Goal: Task Accomplishment & Management: Manage account settings

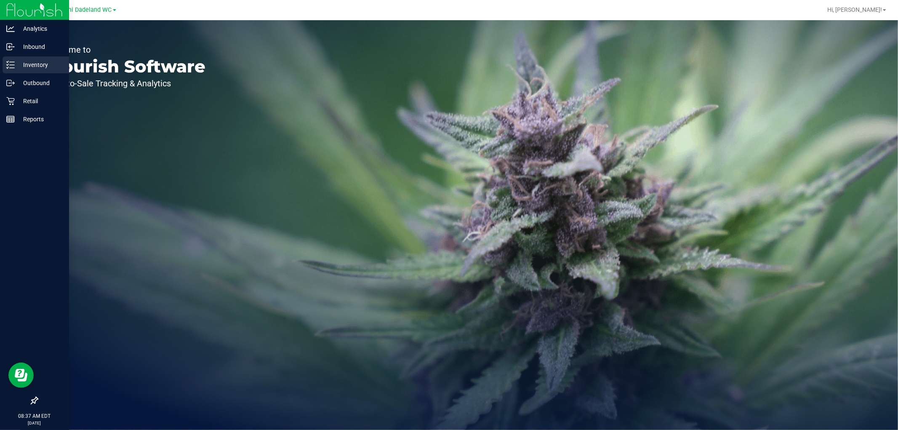
click at [49, 62] on p "Inventory" at bounding box center [40, 65] width 50 height 10
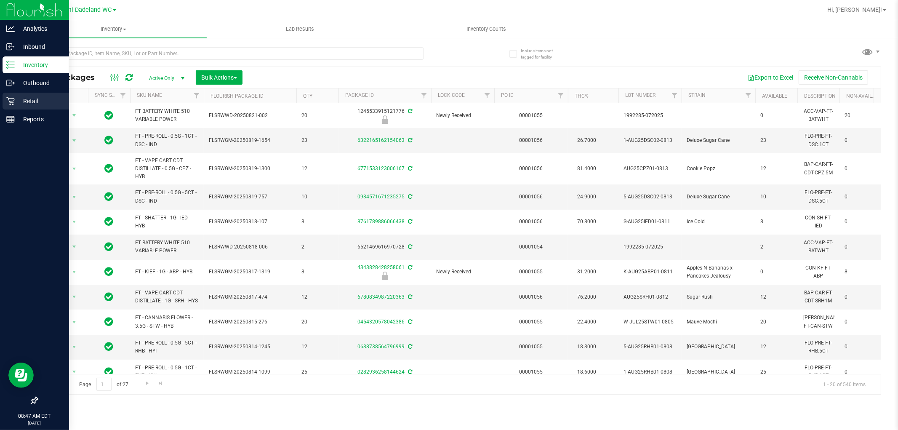
click at [24, 106] on div "Retail" at bounding box center [36, 101] width 66 height 17
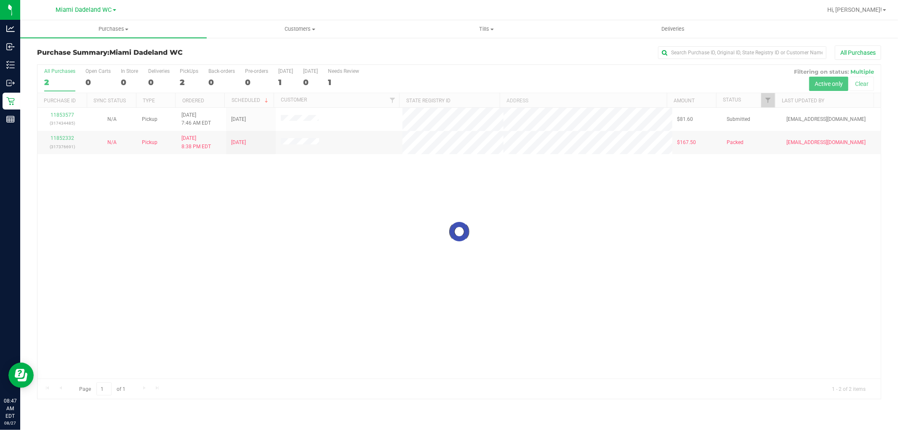
click at [611, 300] on div at bounding box center [458, 232] width 843 height 334
click at [494, 30] on span "Tills" at bounding box center [486, 29] width 186 height 8
click at [489, 53] on li "Manage tills" at bounding box center [486, 51] width 186 height 10
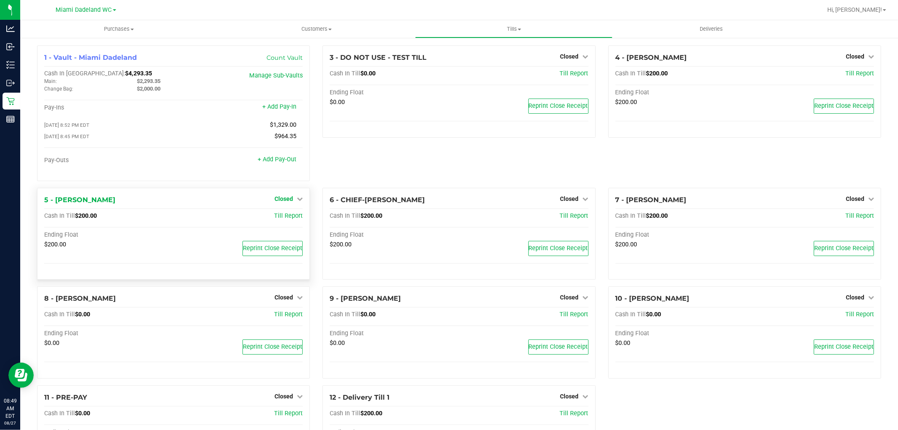
click at [286, 202] on span "Closed" at bounding box center [283, 198] width 19 height 7
click at [290, 215] on link "Open Till" at bounding box center [283, 215] width 22 height 7
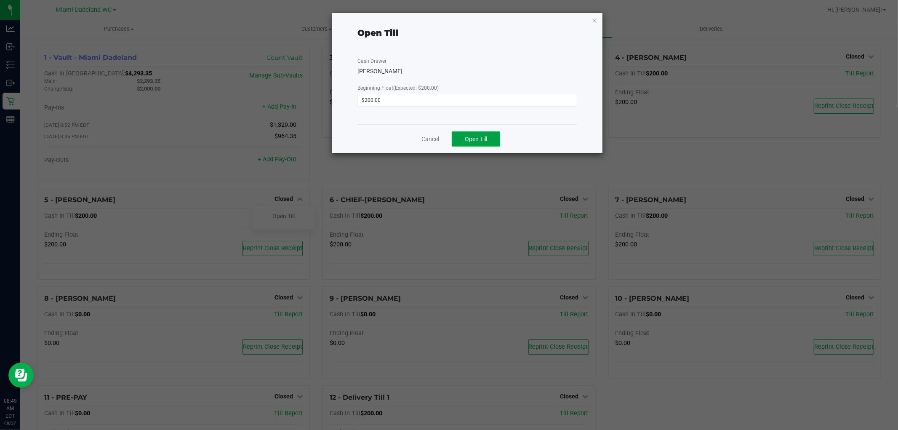
drag, startPoint x: 480, startPoint y: 146, endPoint x: 482, endPoint y: 140, distance: 5.9
click at [481, 143] on button "Open Till" at bounding box center [476, 138] width 48 height 15
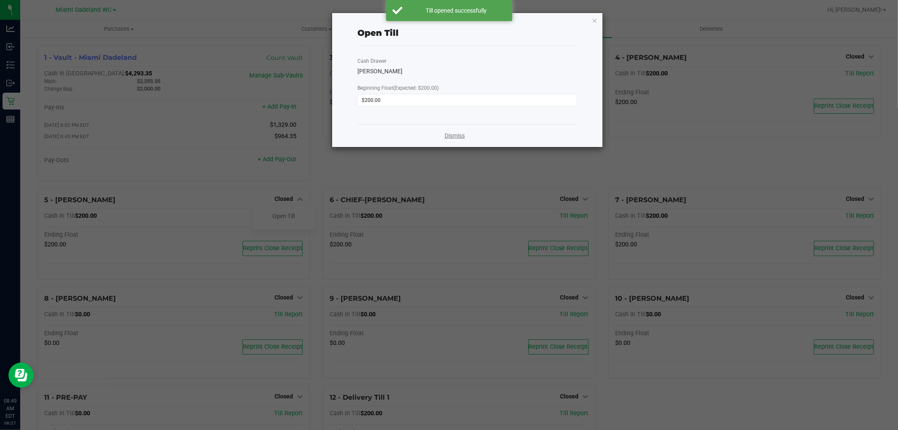
click at [456, 135] on link "Dismiss" at bounding box center [454, 135] width 20 height 9
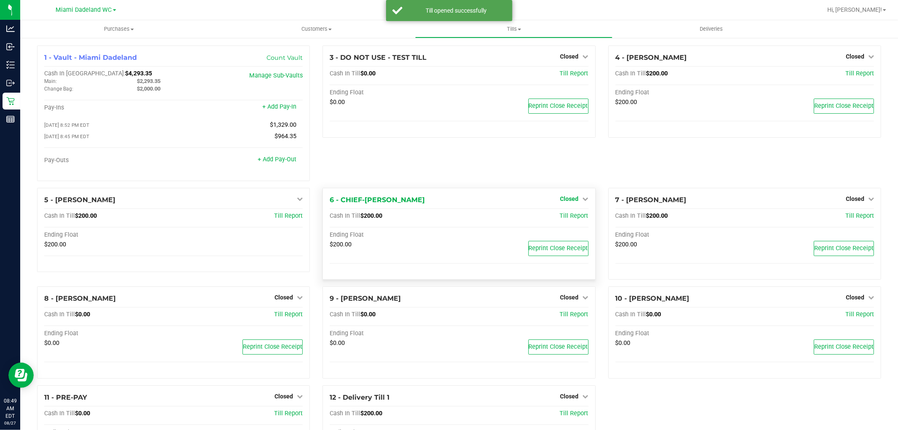
click at [570, 202] on span "Closed" at bounding box center [569, 198] width 19 height 7
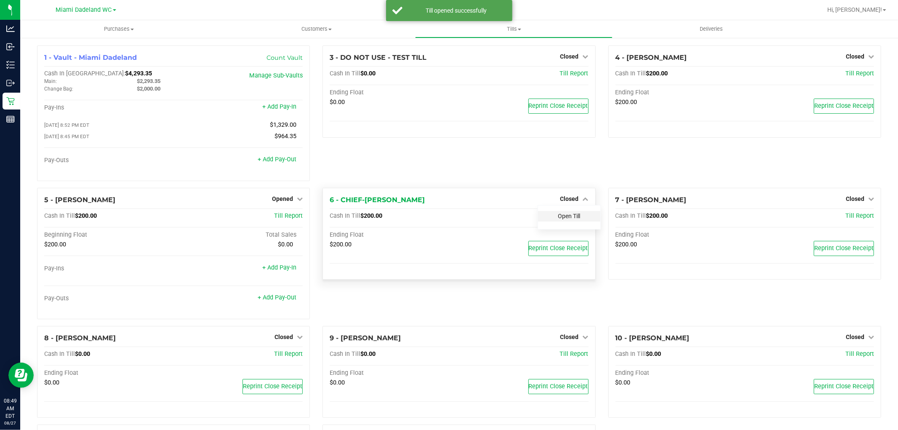
click at [572, 218] on link "Open Till" at bounding box center [569, 215] width 22 height 7
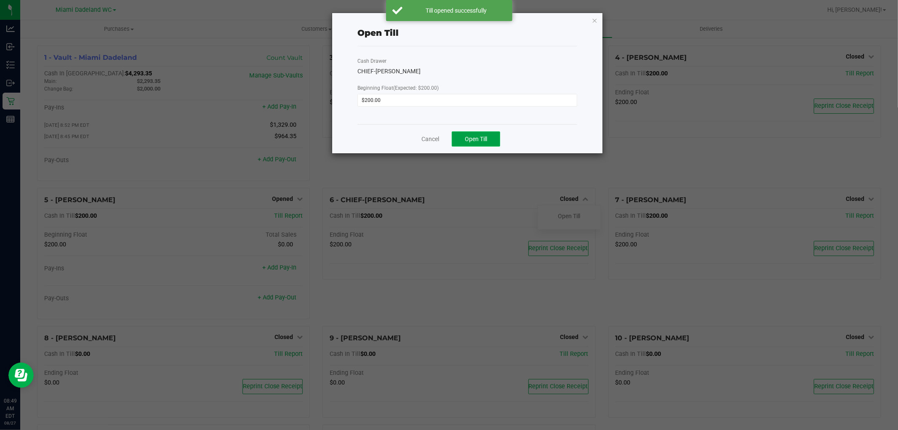
click at [484, 136] on span "Open Till" at bounding box center [476, 138] width 22 height 7
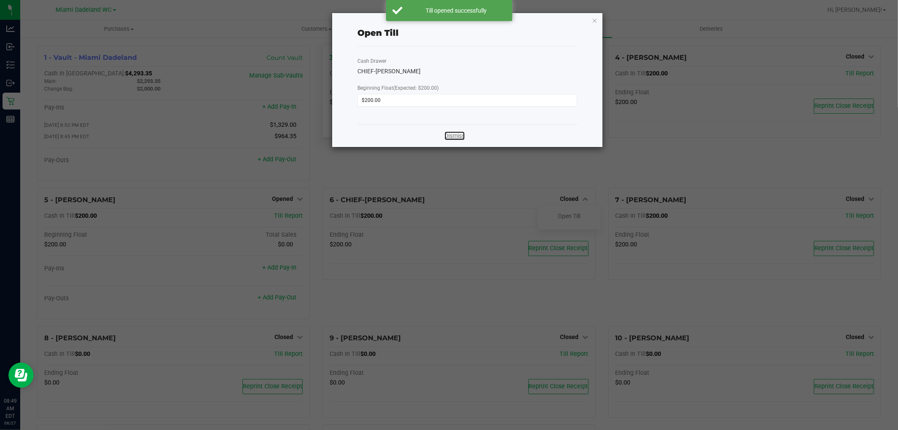
drag, startPoint x: 461, startPoint y: 134, endPoint x: 454, endPoint y: 137, distance: 7.2
click at [460, 134] on link "Dismiss" at bounding box center [454, 135] width 20 height 9
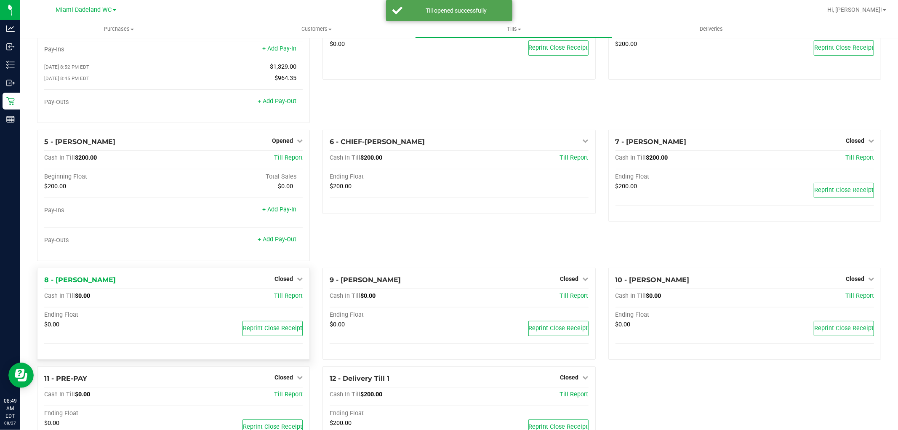
scroll to position [104, 0]
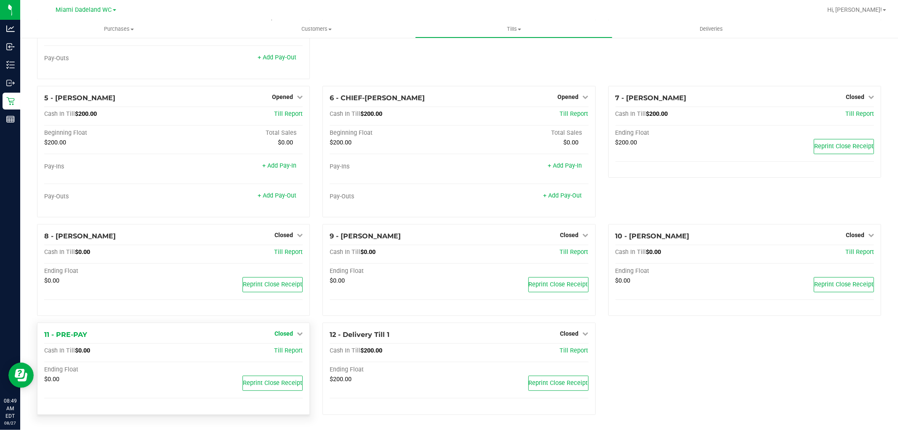
click at [293, 332] on link "Closed" at bounding box center [288, 333] width 28 height 7
click at [286, 351] on link "Open Till" at bounding box center [283, 351] width 22 height 7
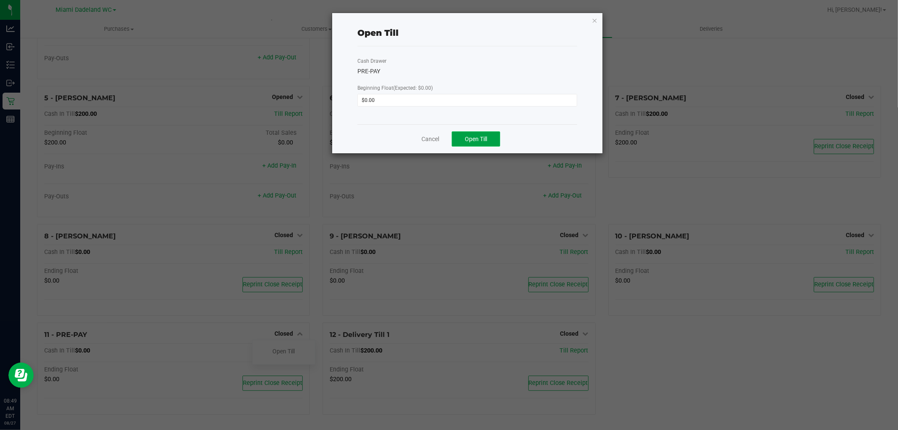
drag, startPoint x: 479, startPoint y: 142, endPoint x: 432, endPoint y: 136, distance: 47.5
click at [478, 142] on button "Open Till" at bounding box center [476, 138] width 48 height 15
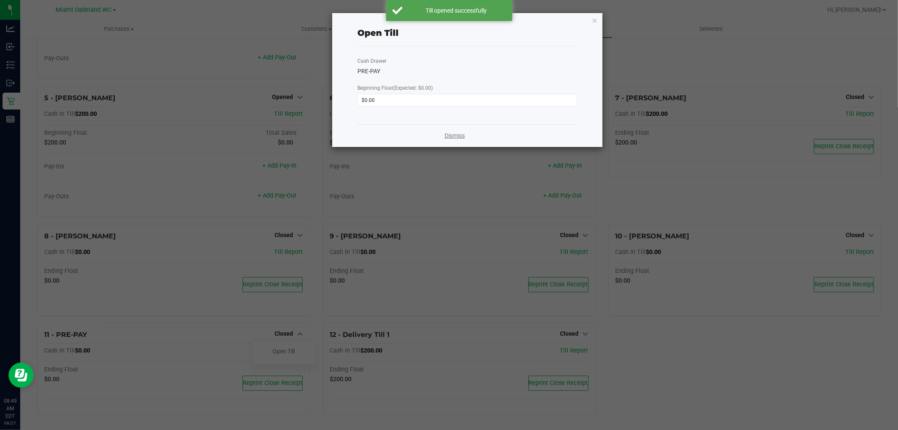
click at [448, 135] on link "Dismiss" at bounding box center [454, 135] width 20 height 9
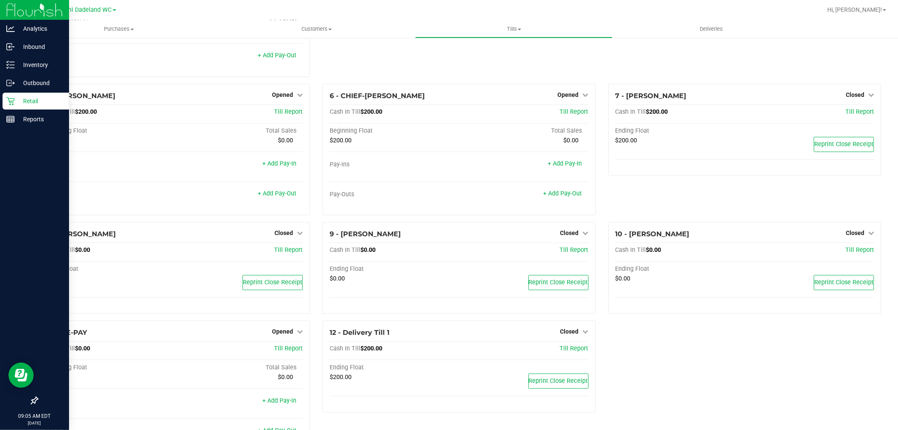
click at [9, 110] on link "Retail" at bounding box center [34, 102] width 69 height 18
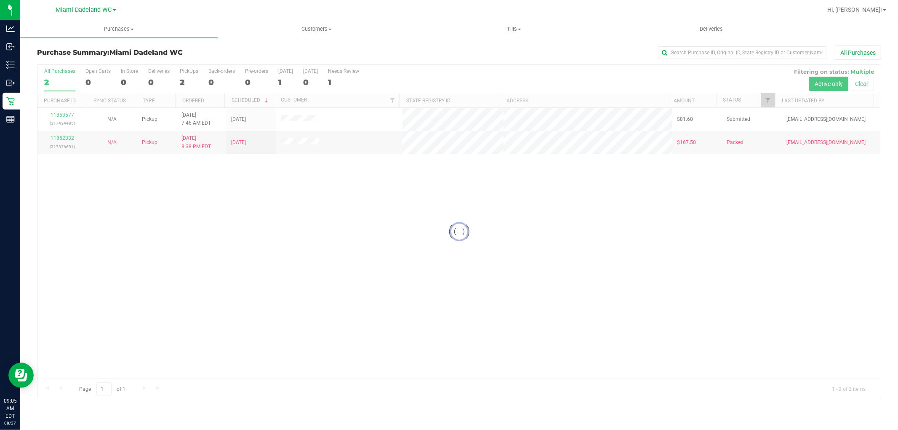
click at [143, 240] on div at bounding box center [458, 232] width 843 height 334
click at [60, 137] on div at bounding box center [458, 232] width 843 height 334
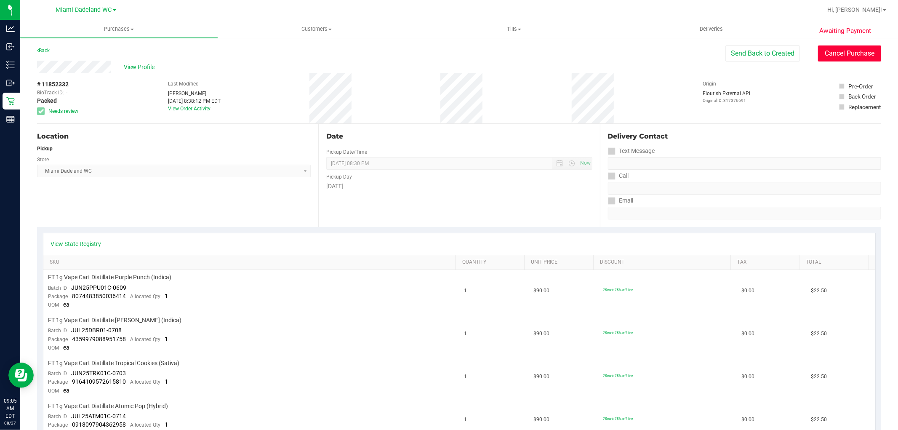
click at [849, 59] on button "Cancel Purchase" at bounding box center [849, 53] width 63 height 16
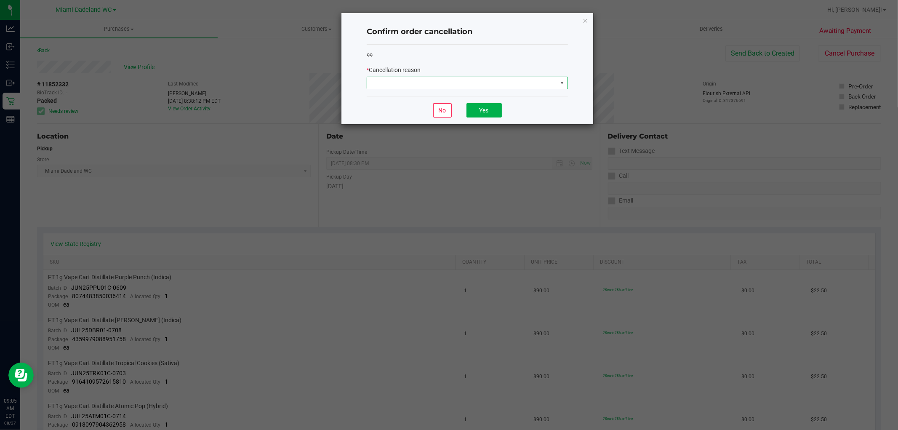
click at [560, 83] on span at bounding box center [561, 83] width 7 height 7
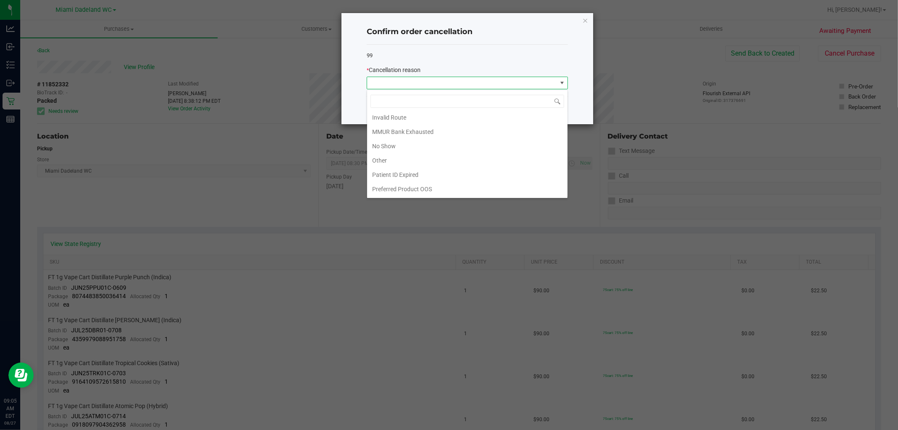
scroll to position [45, 0]
click at [534, 37] on h4 "Confirm order cancellation" at bounding box center [467, 32] width 201 height 11
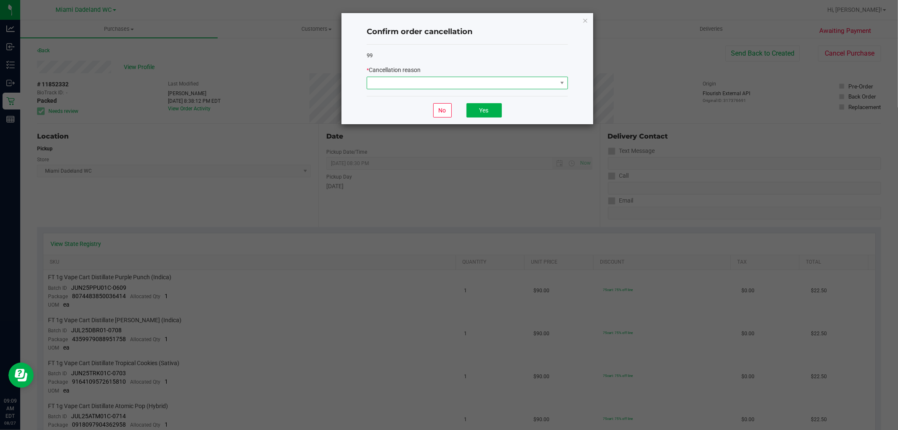
click at [388, 87] on span at bounding box center [462, 83] width 190 height 12
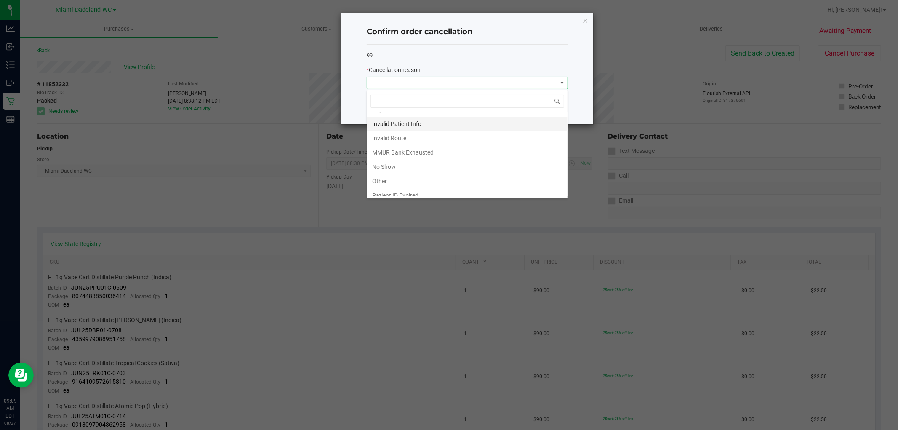
scroll to position [45, 0]
click at [451, 158] on li "Other" at bounding box center [467, 160] width 200 height 14
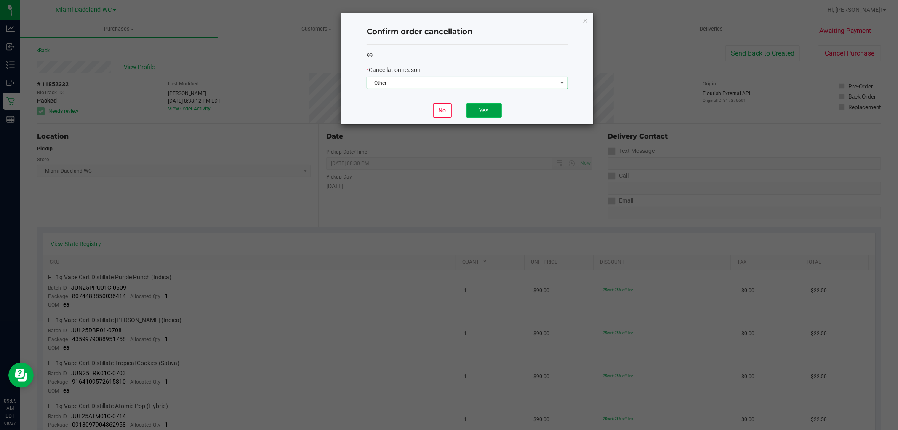
click at [489, 111] on button "Yes" at bounding box center [483, 110] width 35 height 14
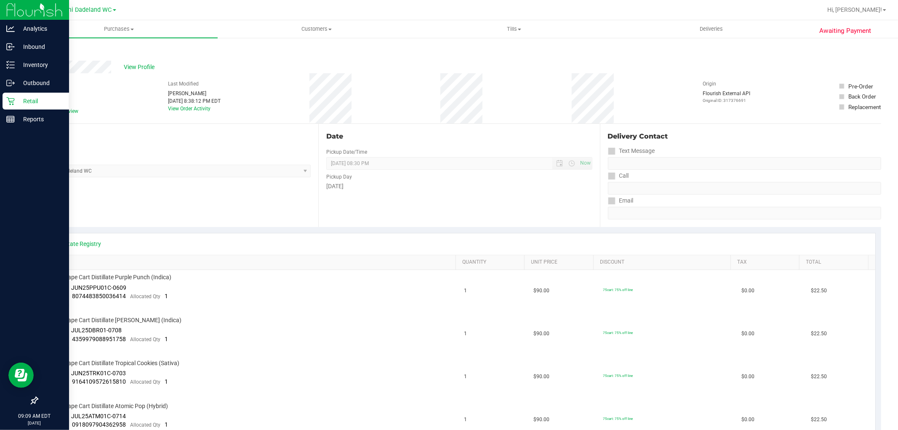
click at [22, 98] on p "Retail" at bounding box center [40, 101] width 50 height 10
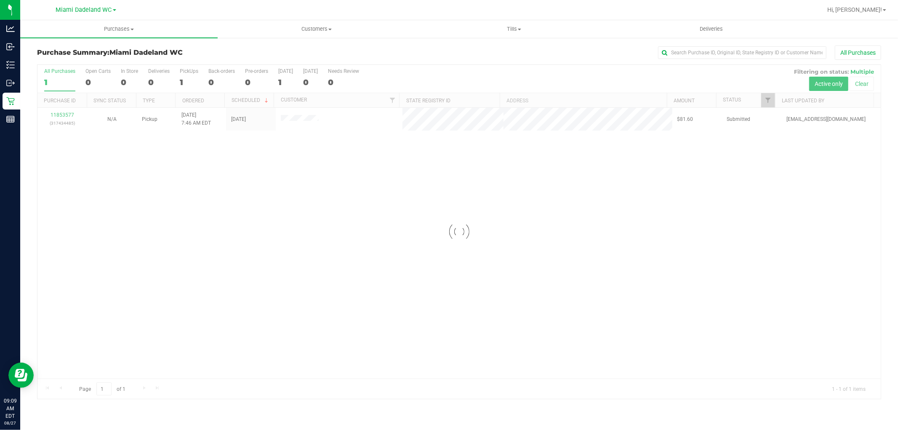
click at [529, 236] on div at bounding box center [458, 232] width 843 height 334
click at [51, 124] on div at bounding box center [458, 232] width 843 height 334
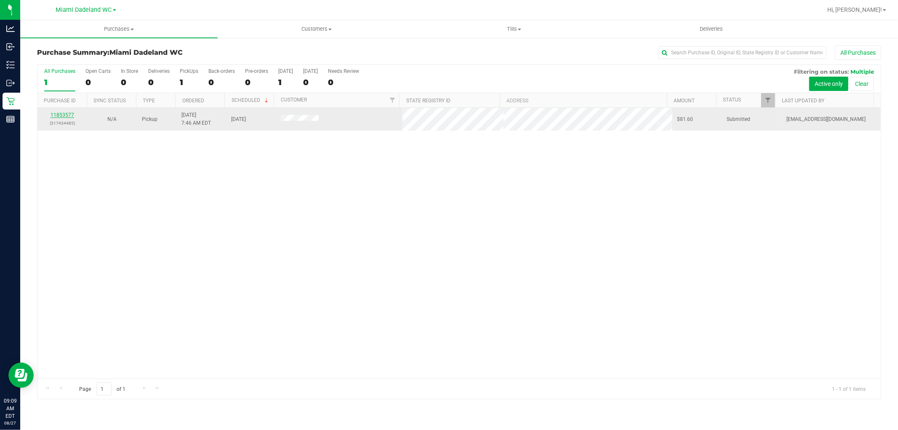
click at [56, 114] on link "11853577" at bounding box center [62, 115] width 24 height 6
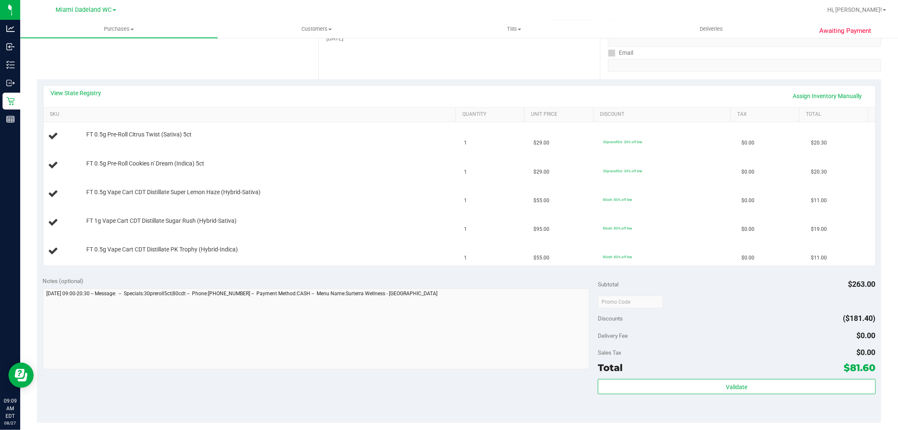
scroll to position [157, 0]
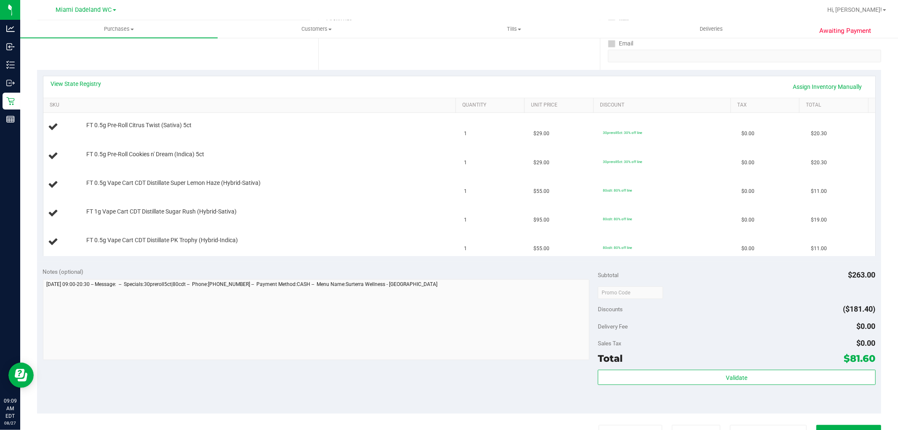
click at [333, 87] on div "View State Registry Assign Inventory Manually" at bounding box center [459, 87] width 816 height 14
click at [314, 98] on th "SKU" at bounding box center [249, 105] width 412 height 15
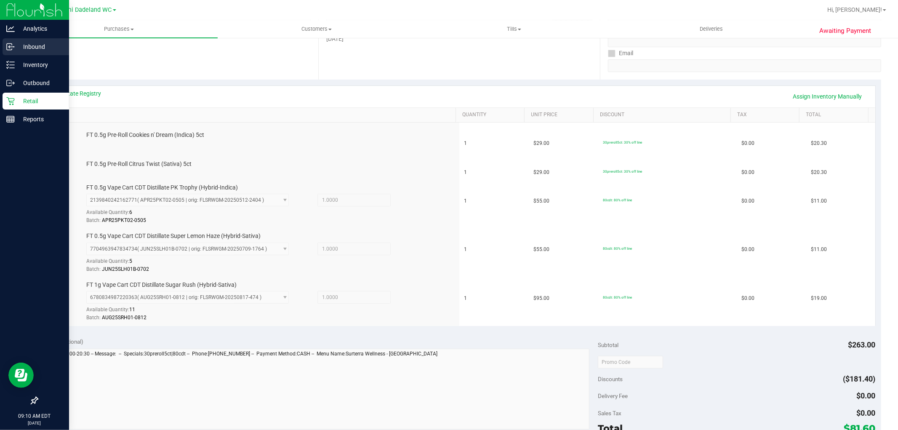
scroll to position [149, 0]
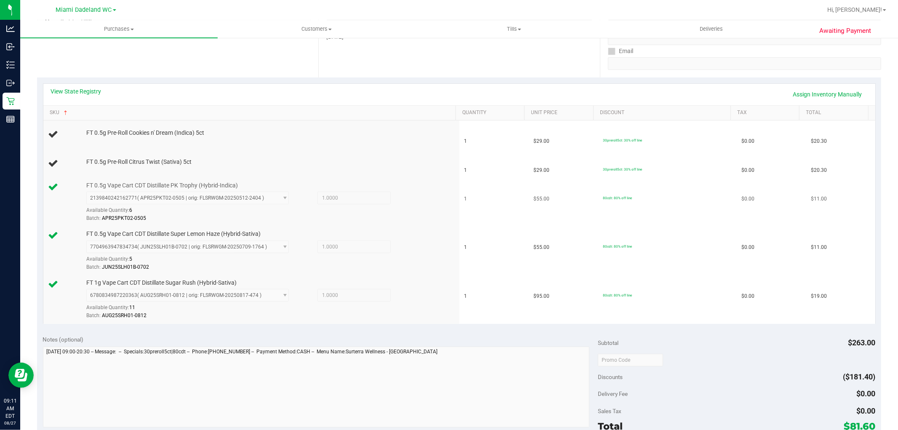
click at [516, 192] on td "1" at bounding box center [493, 202] width 69 height 49
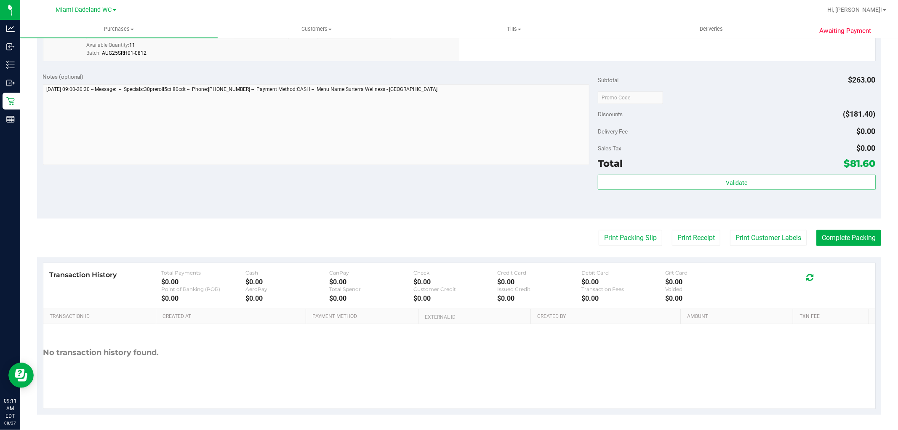
scroll to position [454, 0]
click at [789, 168] on div "Total $81.60" at bounding box center [736, 161] width 277 height 15
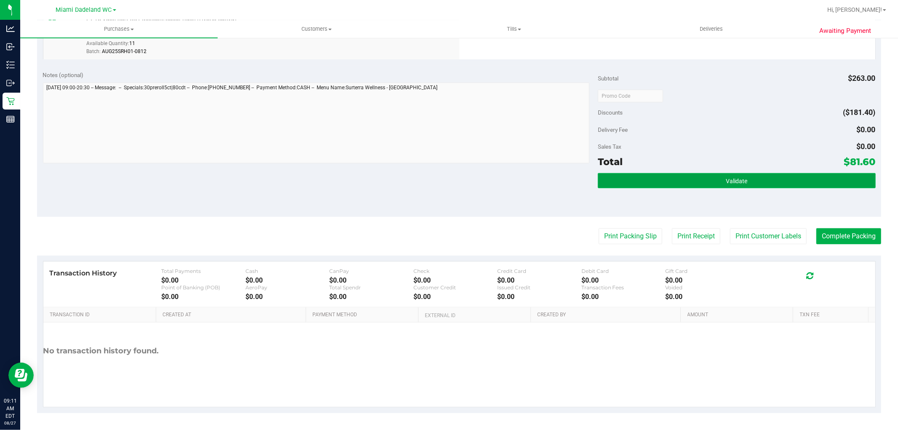
click at [788, 178] on button "Validate" at bounding box center [736, 180] width 277 height 15
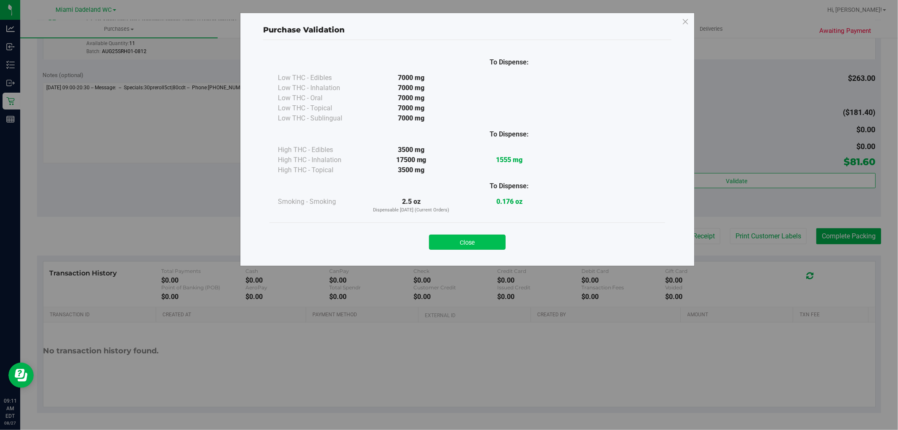
click at [491, 243] on button "Close" at bounding box center [467, 241] width 77 height 15
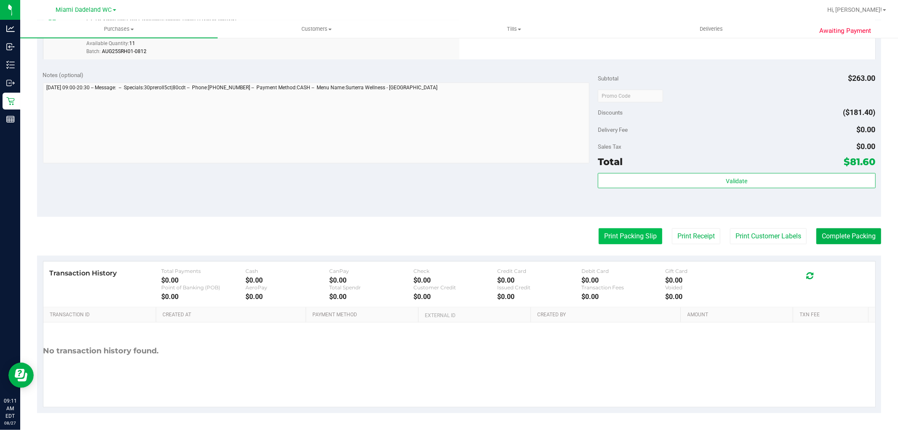
click at [629, 238] on button "Print Packing Slip" at bounding box center [630, 236] width 64 height 16
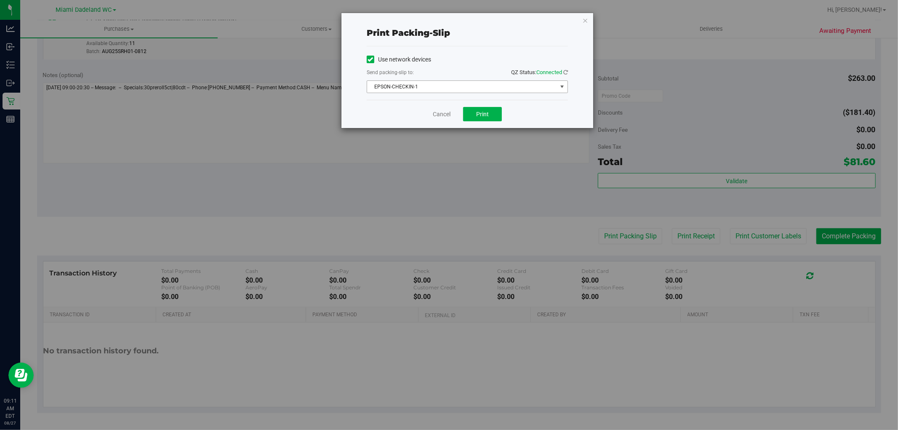
click at [472, 86] on span "EPSON-CHECKIN-1" at bounding box center [462, 87] width 190 height 12
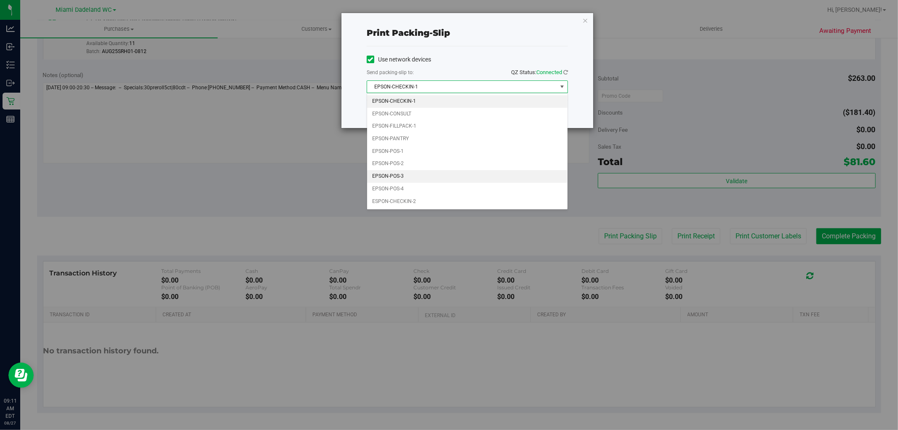
click at [413, 173] on li "EPSON-POS-3" at bounding box center [467, 176] width 200 height 13
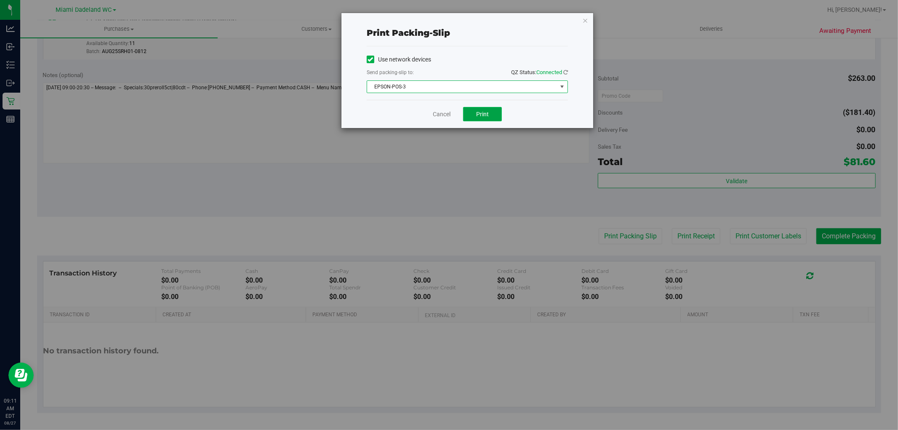
click at [482, 112] on span "Print" at bounding box center [482, 114] width 13 height 7
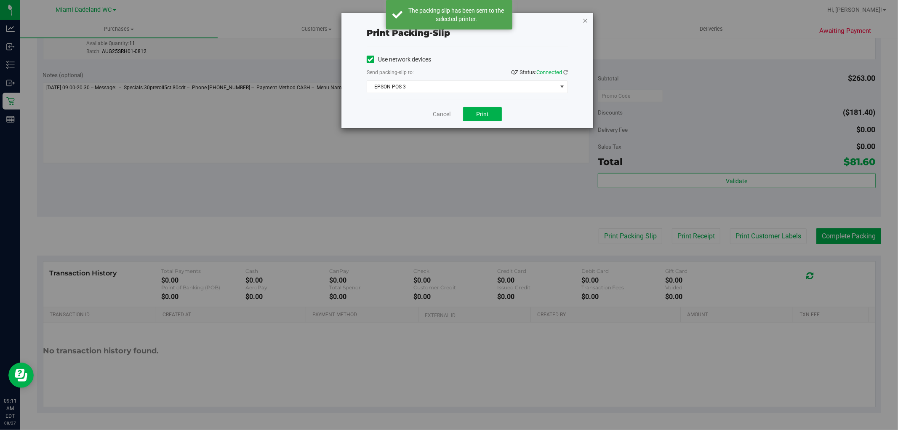
click at [587, 21] on icon "button" at bounding box center [585, 20] width 6 height 10
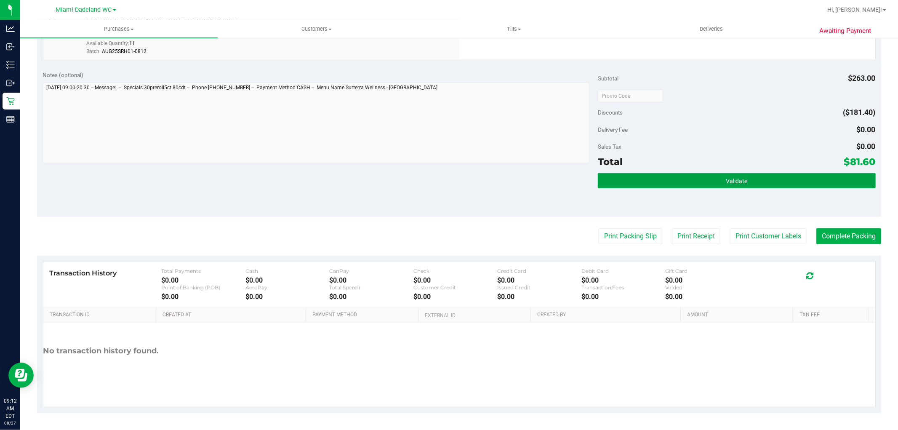
click at [811, 185] on button "Validate" at bounding box center [736, 180] width 277 height 15
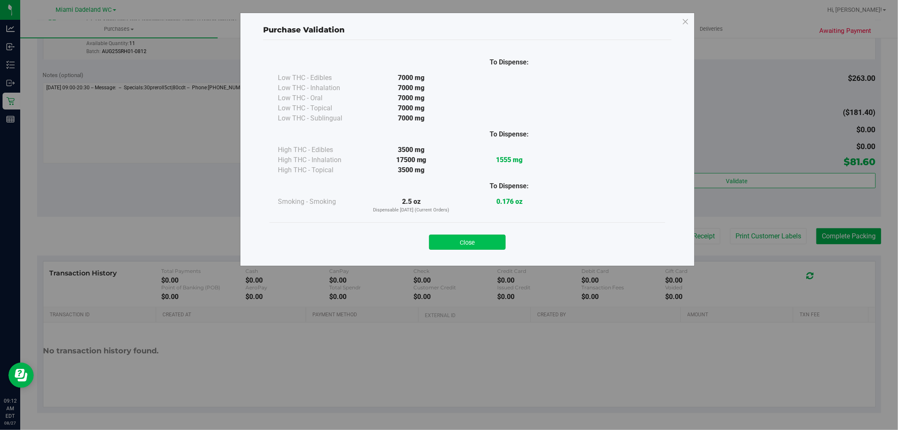
click at [483, 241] on button "Close" at bounding box center [467, 241] width 77 height 15
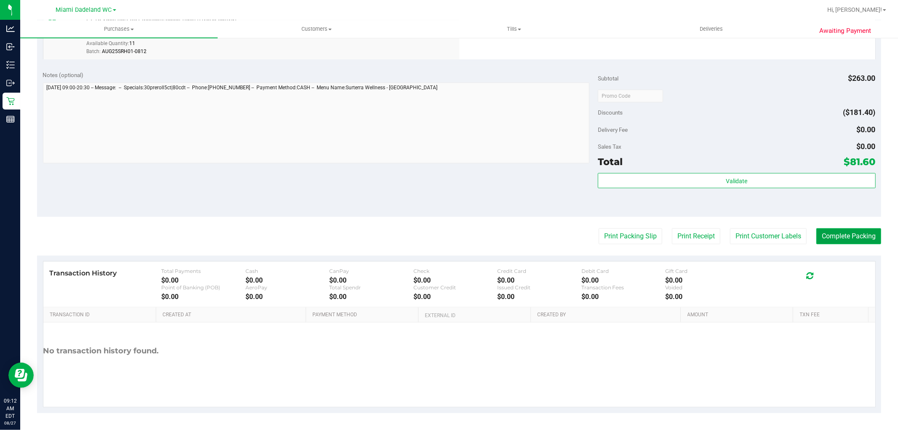
click at [849, 236] on button "Complete Packing" at bounding box center [848, 236] width 65 height 16
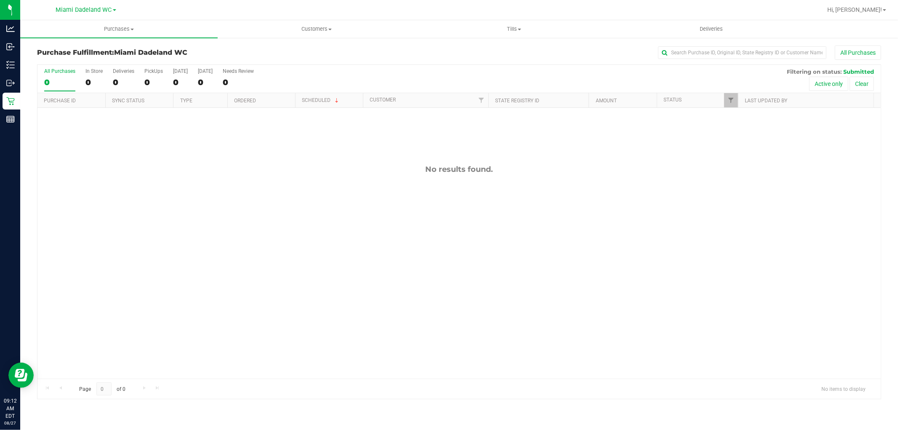
click at [78, 224] on div "No results found." at bounding box center [458, 271] width 843 height 327
click at [5, 109] on div "Retail" at bounding box center [12, 101] width 18 height 17
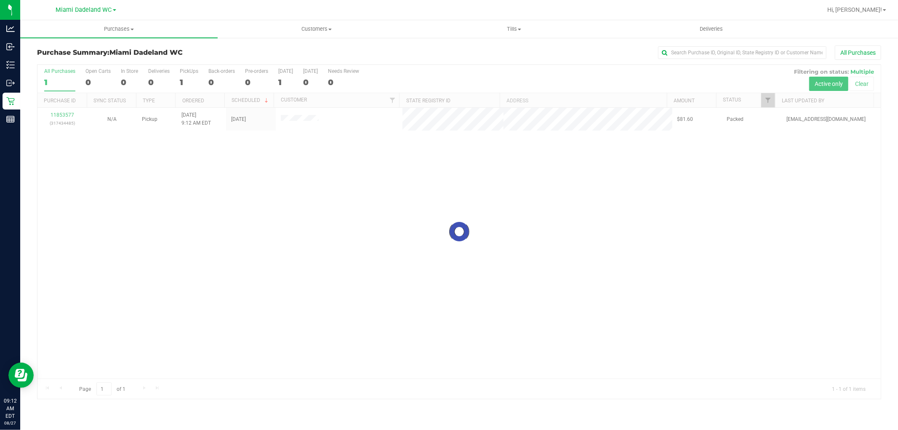
click at [180, 204] on div at bounding box center [458, 232] width 843 height 334
click at [511, 27] on span "Tills" at bounding box center [513, 29] width 197 height 8
click at [494, 61] on span "Reconcile e-payments" at bounding box center [457, 60] width 84 height 7
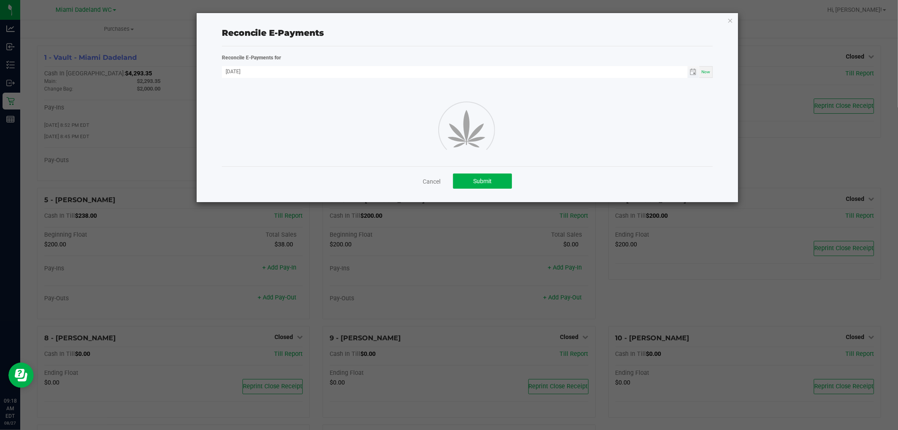
click at [697, 70] on span "Toggle calendar" at bounding box center [693, 72] width 12 height 12
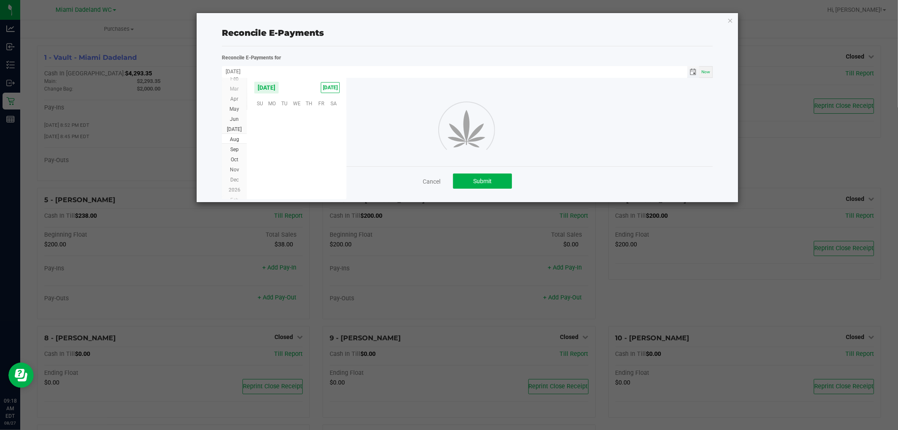
scroll to position [136382, 0]
click at [284, 168] on span "26" at bounding box center [284, 167] width 12 height 13
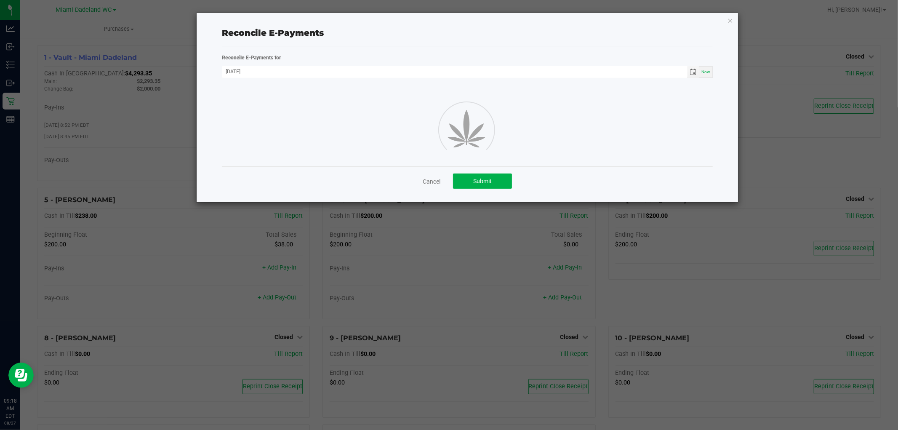
type input "[DATE]"
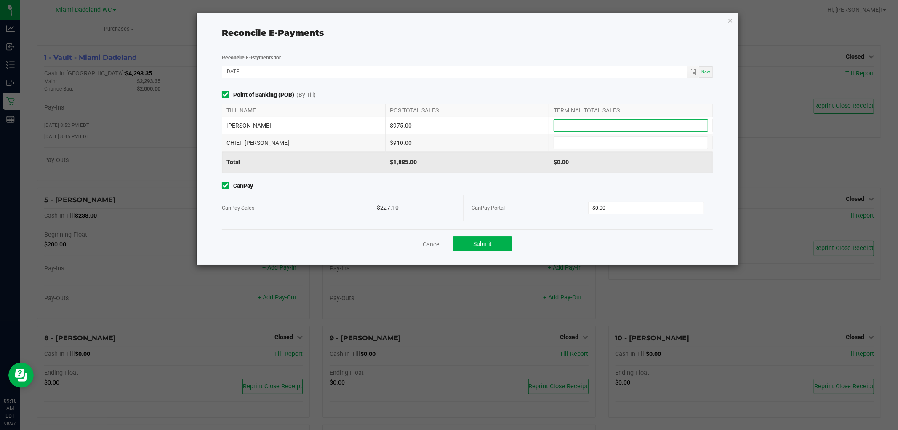
click at [650, 122] on input at bounding box center [631, 126] width 154 height 12
type input "$975.00"
click at [620, 144] on input at bounding box center [631, 143] width 154 height 12
type input "$910.00"
click at [650, 204] on input "0" at bounding box center [645, 208] width 115 height 12
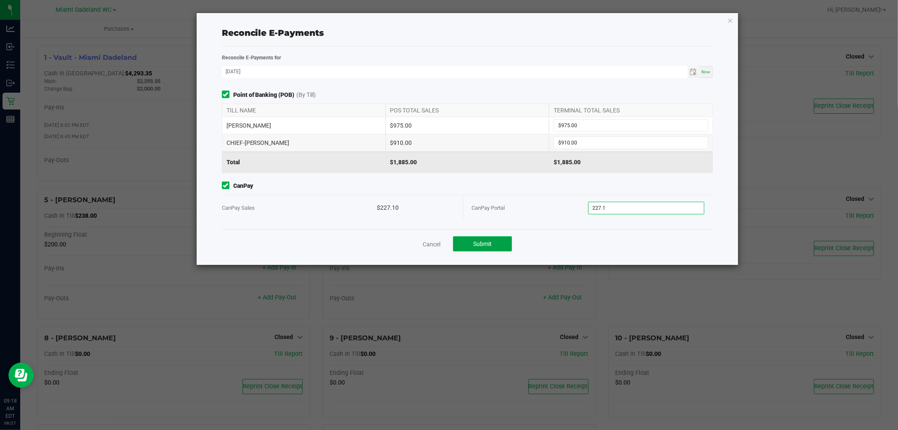
type input "$227.10"
click at [496, 244] on button "Submit" at bounding box center [482, 243] width 59 height 15
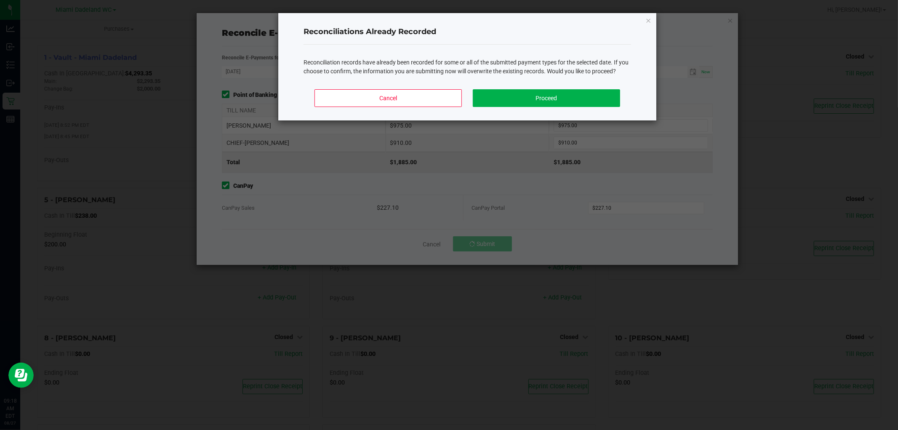
click at [653, 20] on div "Reconciliations Already Recorded Reconciliation records have already been recor…" at bounding box center [467, 66] width 378 height 107
click at [651, 21] on div "Reconciliations Already Recorded Reconciliation records have already been recor…" at bounding box center [467, 66] width 378 height 107
click at [648, 20] on icon "Close" at bounding box center [648, 20] width 6 height 10
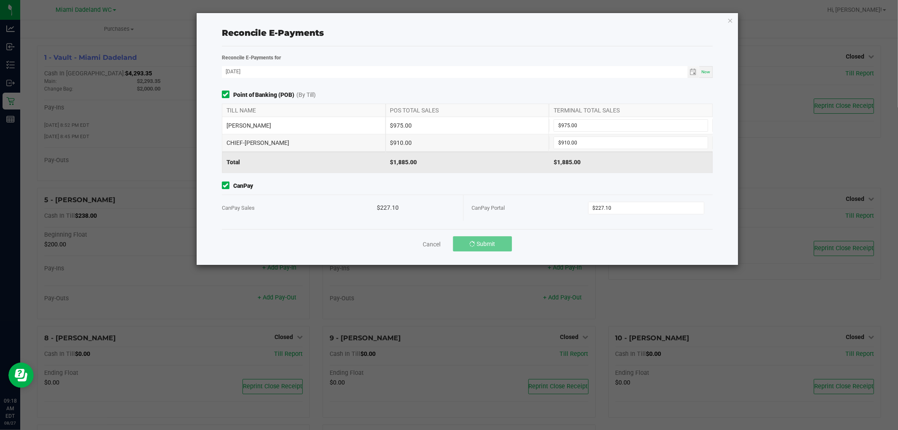
click at [734, 19] on div "Reconcile E-Payments Reconcile E-Payments for [DATE] Now Point of Banking (POB)…" at bounding box center [468, 139] width 542 height 252
click at [730, 19] on icon "button" at bounding box center [730, 20] width 6 height 10
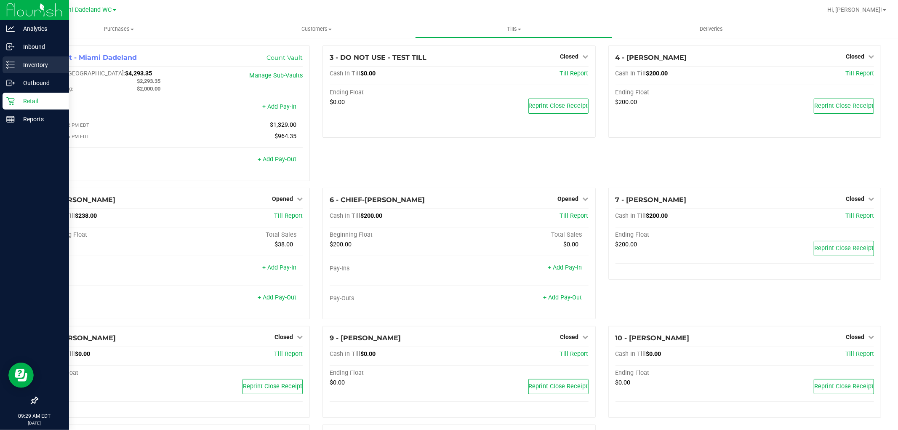
click at [41, 62] on p "Inventory" at bounding box center [40, 65] width 50 height 10
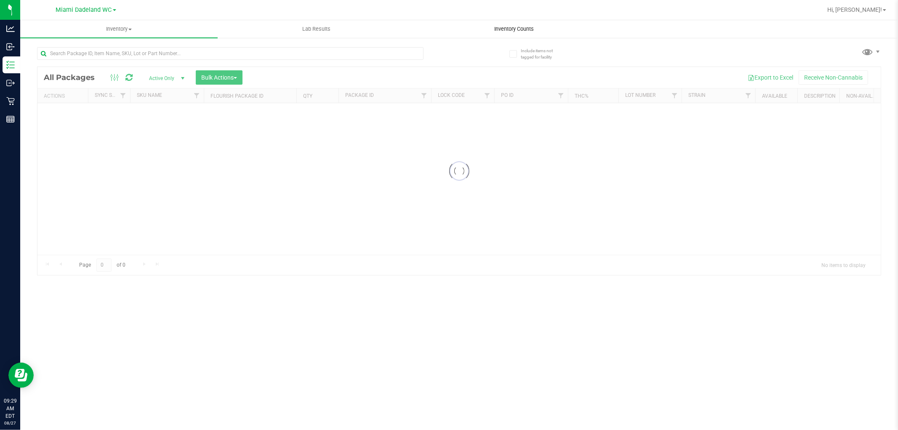
click at [514, 28] on div "Inventory All packages All inventory Waste log Create inventory Lab Results Inv…" at bounding box center [458, 224] width 877 height 409
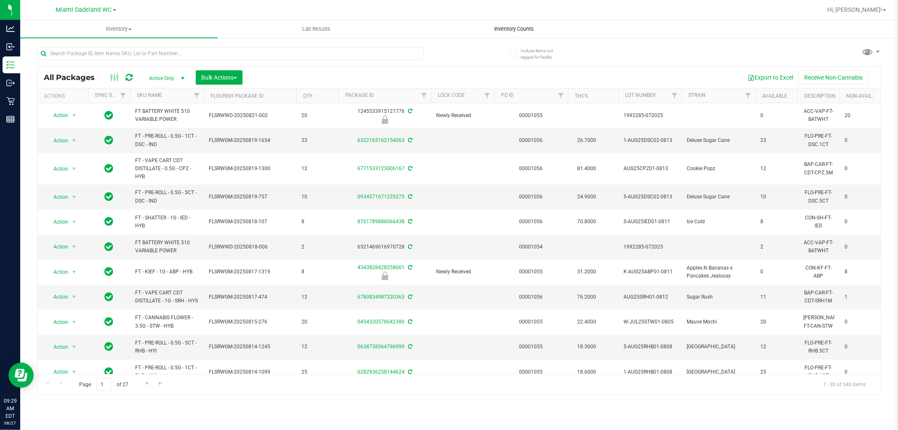
click at [514, 28] on span "Inventory Counts" at bounding box center [514, 29] width 62 height 8
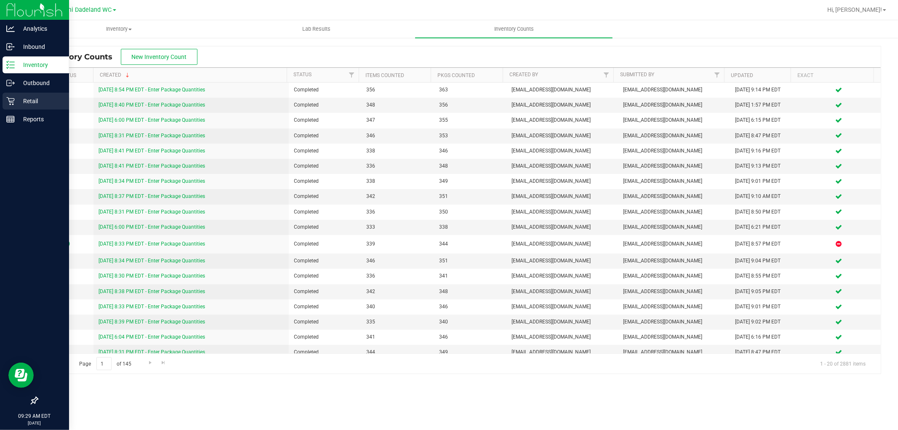
click at [9, 101] on icon at bounding box center [10, 101] width 8 height 8
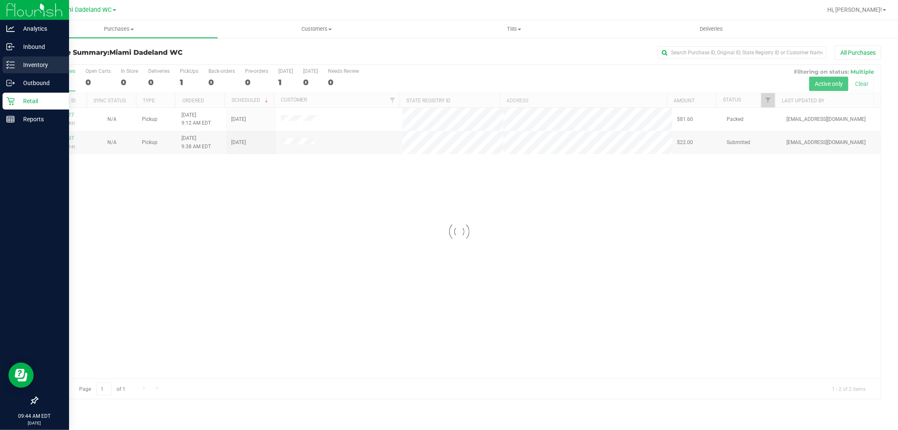
click at [11, 68] on line at bounding box center [12, 68] width 5 height 0
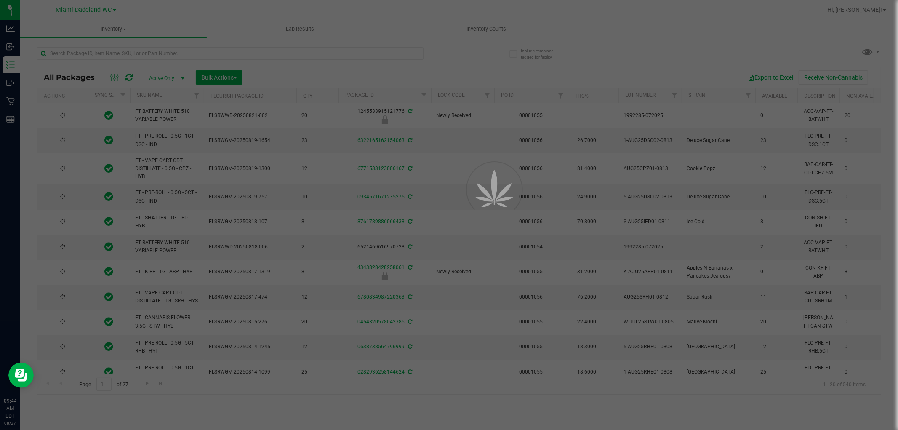
click at [101, 57] on div at bounding box center [449, 215] width 898 height 430
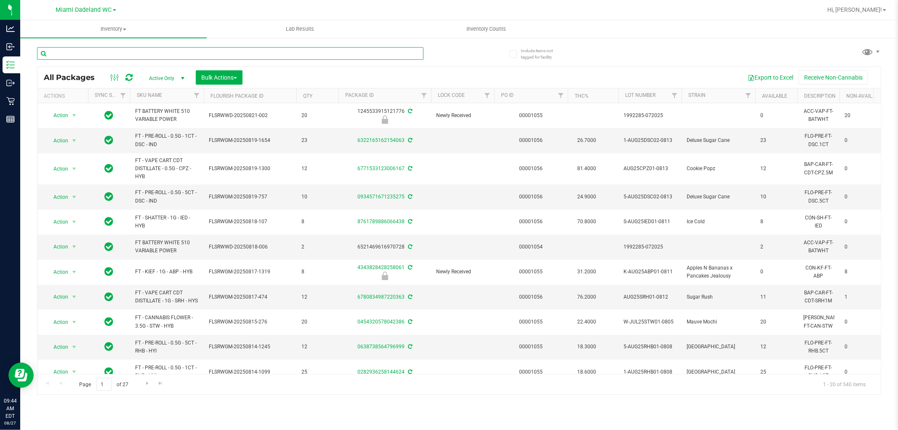
click at [86, 51] on input "text" at bounding box center [230, 53] width 386 height 13
type input "4870603106234173"
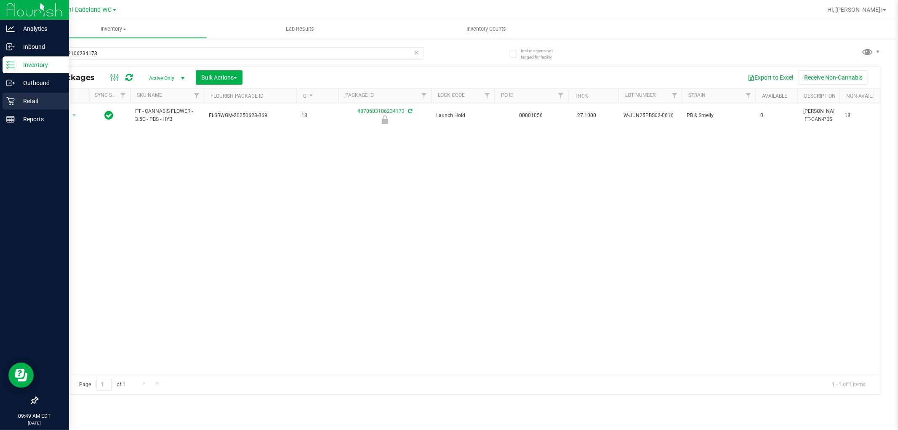
click at [28, 104] on p "Retail" at bounding box center [40, 101] width 50 height 10
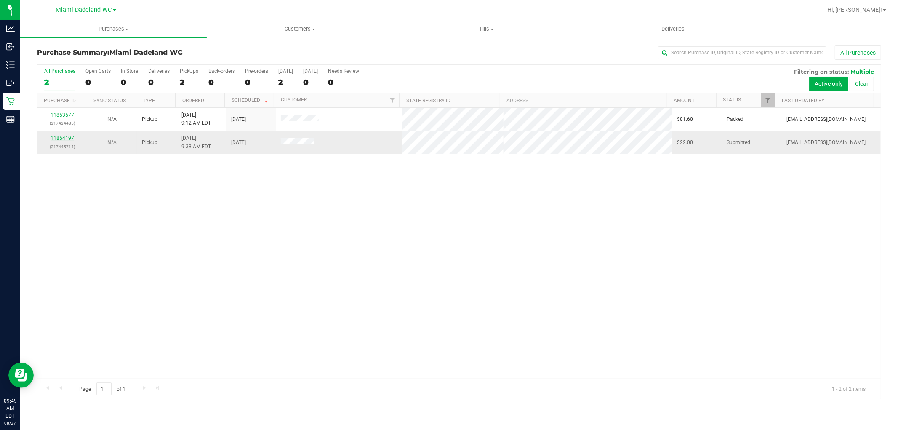
click at [65, 139] on link "11854197" at bounding box center [62, 138] width 24 height 6
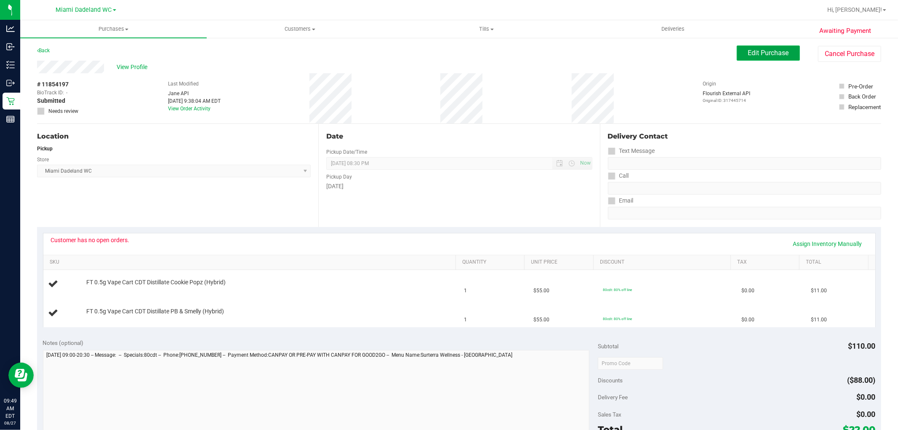
click at [771, 55] on span "Edit Purchase" at bounding box center [768, 53] width 41 height 8
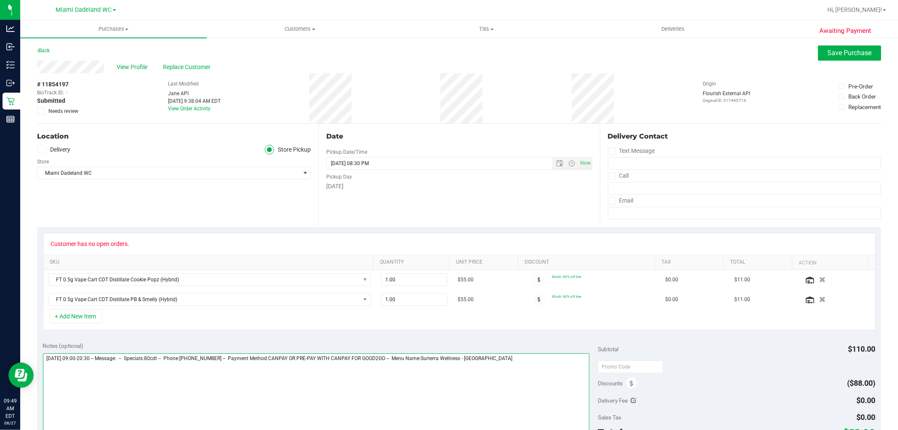
click at [532, 357] on textarea at bounding box center [316, 393] width 547 height 81
click at [244, 375] on textarea at bounding box center [316, 393] width 547 height 81
click at [468, 346] on div "Notes (optional)" at bounding box center [320, 345] width 555 height 8
click at [170, 381] on textarea at bounding box center [316, 393] width 547 height 81
click at [291, 321] on div "+ Add New Item" at bounding box center [459, 319] width 832 height 21
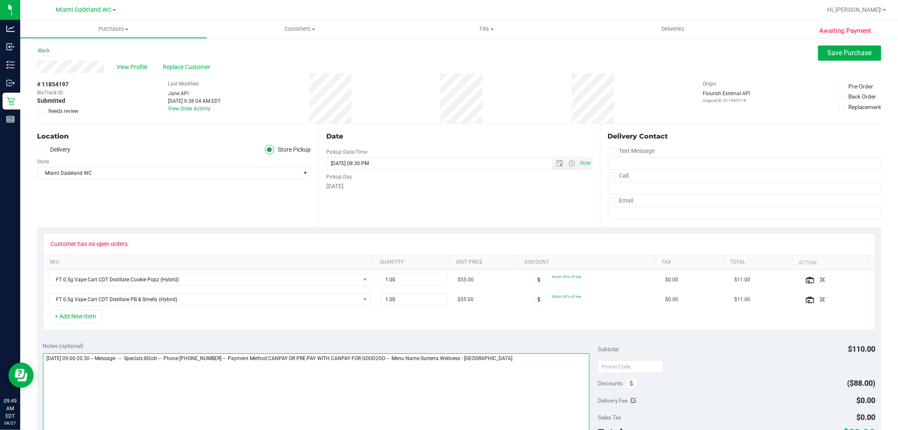
click at [271, 394] on textarea at bounding box center [316, 393] width 547 height 81
type textarea "[DATE] 09:00-20:30 -- Message: -- Specials:80cdt -- Phone:[PHONE_NUMBER] -- Pay…"
click at [857, 52] on span "Save Purchase" at bounding box center [849, 53] width 44 height 8
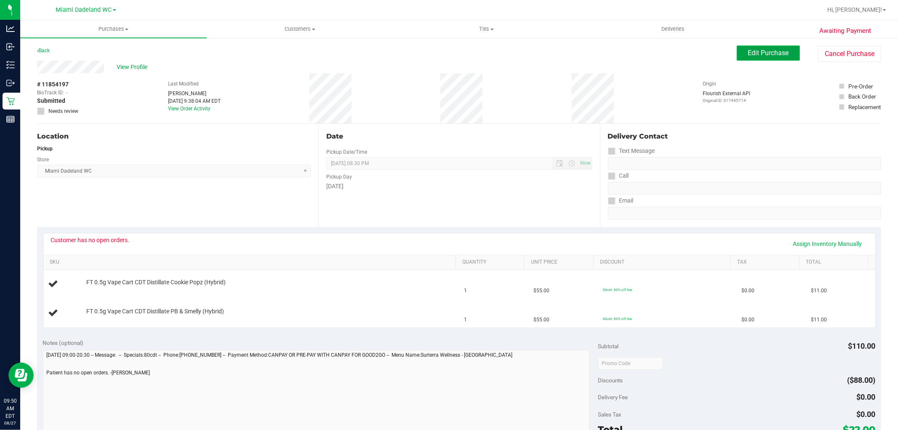
click at [752, 55] on span "Edit Purchase" at bounding box center [768, 53] width 41 height 8
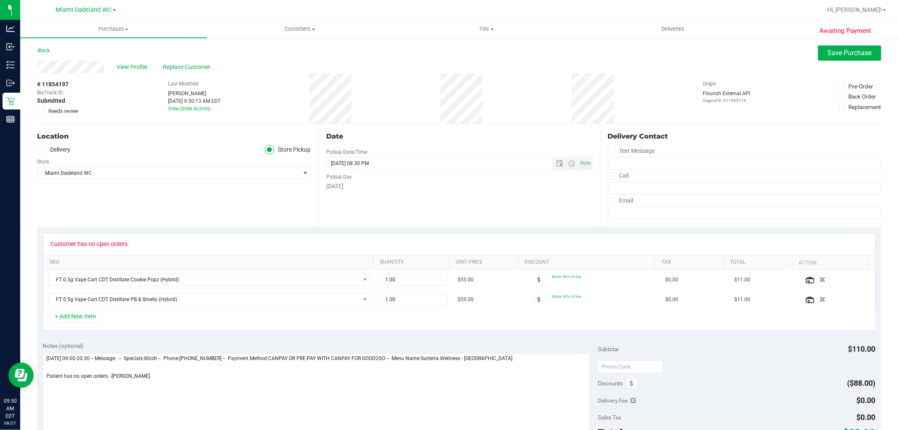
click at [40, 111] on icon at bounding box center [40, 111] width 5 height 0
click at [0, 0] on input "Needs review" at bounding box center [0, 0] width 0 height 0
click at [825, 60] on button "Save Purchase" at bounding box center [849, 52] width 63 height 15
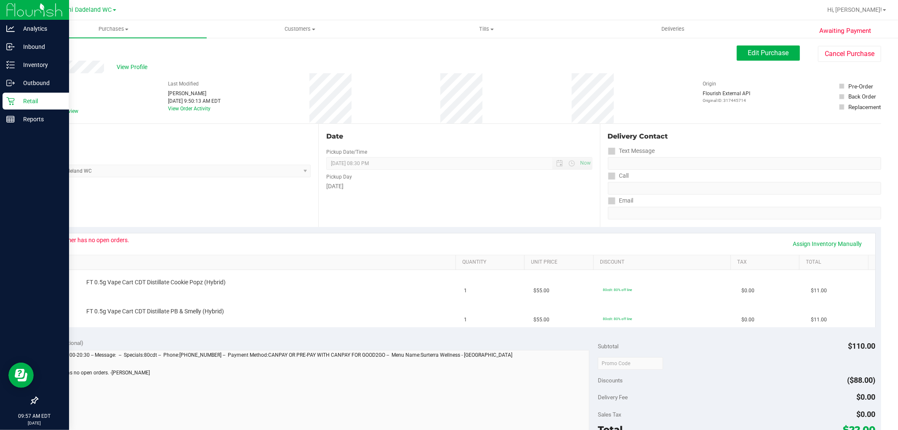
click at [25, 93] on div "Retail" at bounding box center [36, 101] width 66 height 17
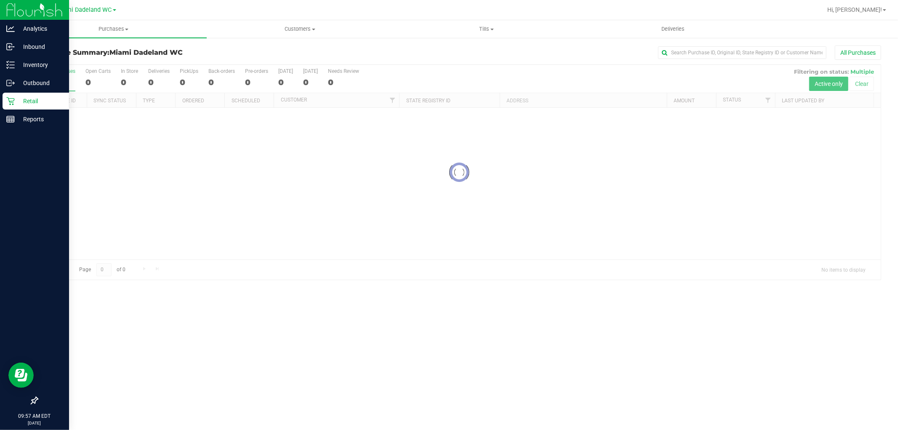
click at [32, 99] on p "Retail" at bounding box center [40, 101] width 50 height 10
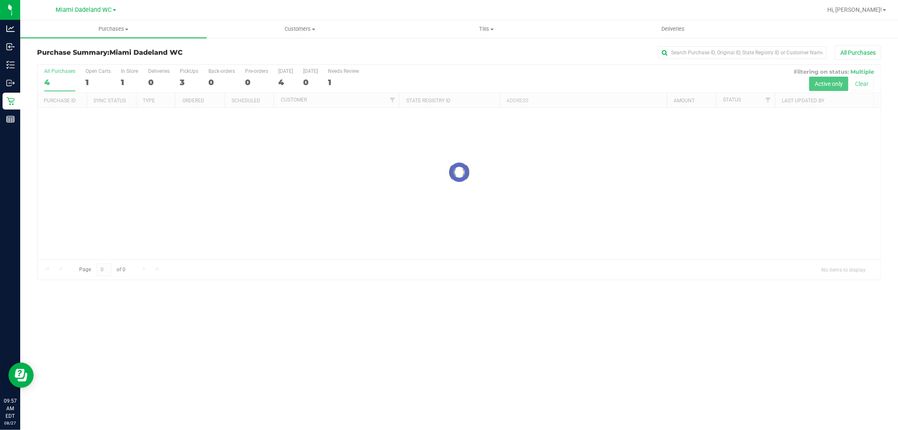
click at [327, 52] on div "All Purchases" at bounding box center [599, 52] width 563 height 14
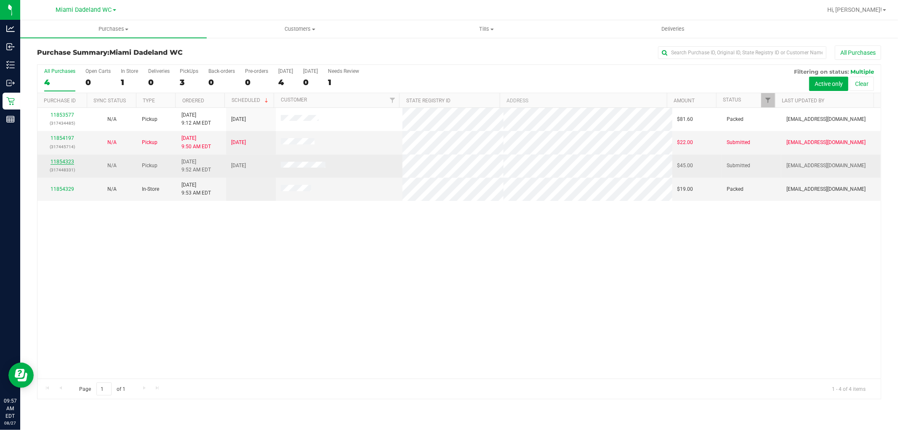
click at [65, 160] on link "11854323" at bounding box center [62, 162] width 24 height 6
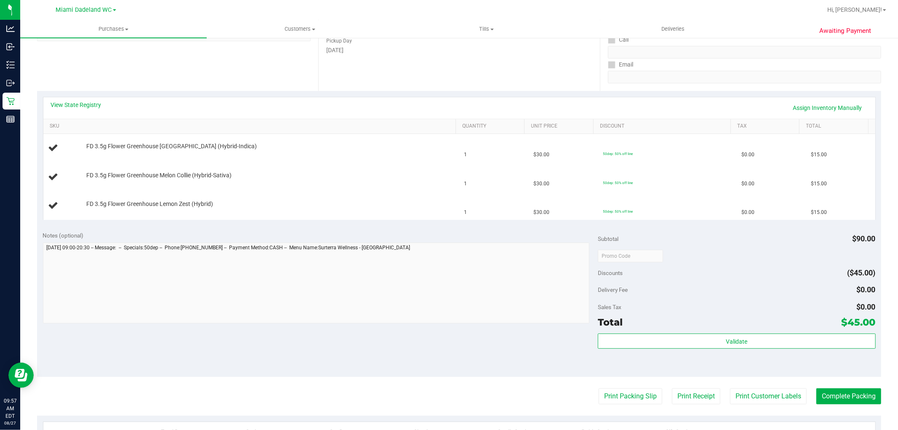
scroll to position [296, 0]
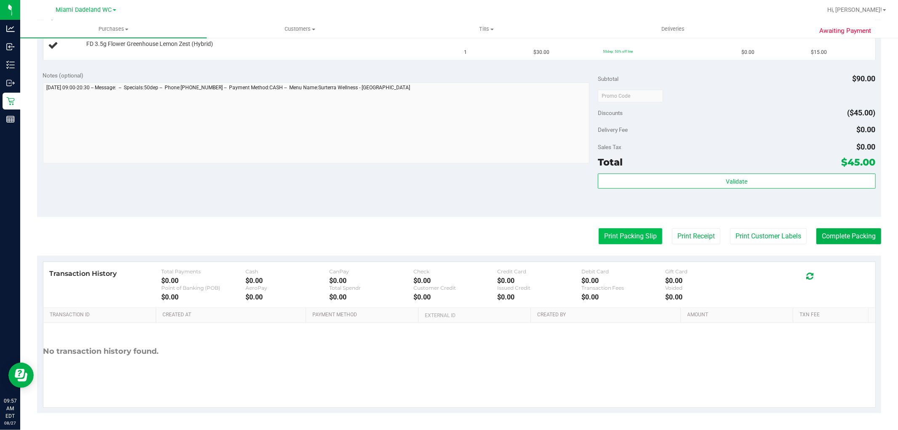
click at [628, 233] on button "Print Packing Slip" at bounding box center [630, 236] width 64 height 16
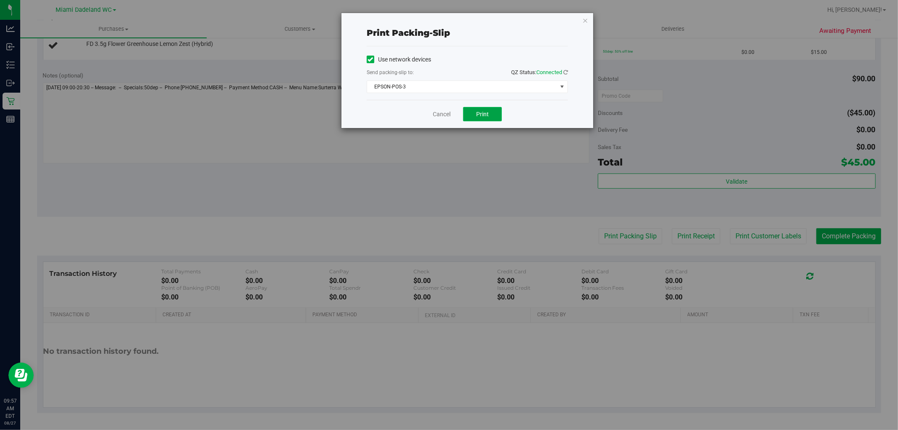
click at [478, 111] on span "Print" at bounding box center [482, 114] width 13 height 7
click at [443, 114] on link "Cancel" at bounding box center [442, 114] width 18 height 9
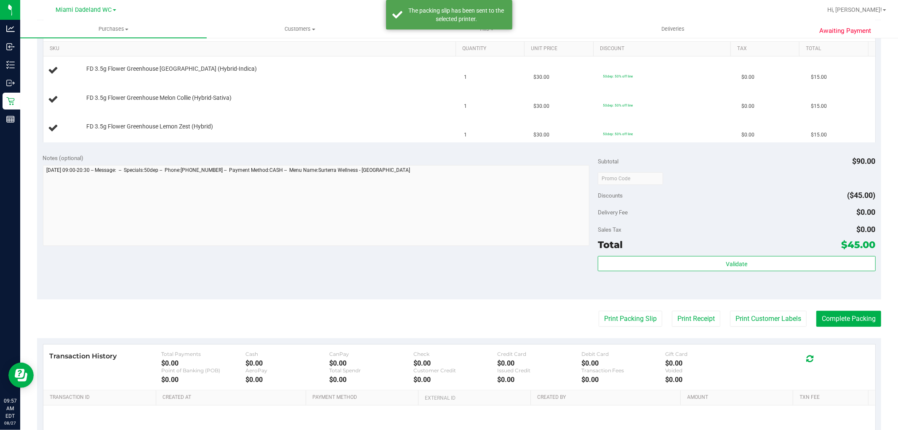
scroll to position [109, 0]
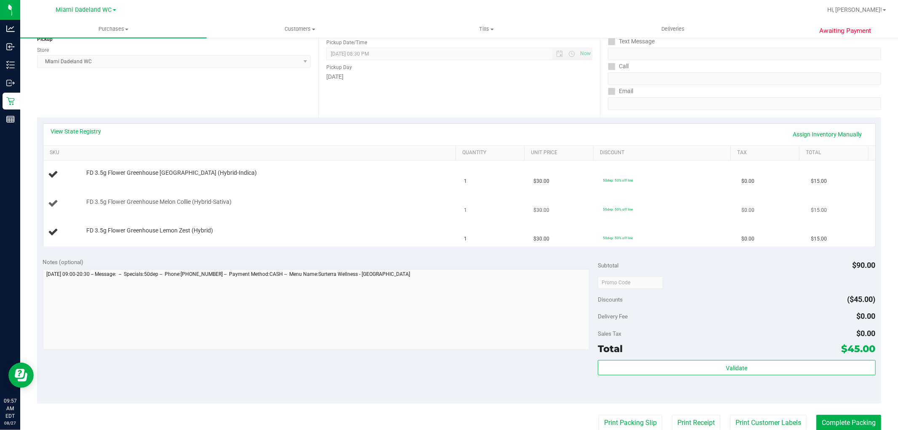
click at [598, 414] on button "Print Packing Slip" at bounding box center [630, 422] width 64 height 16
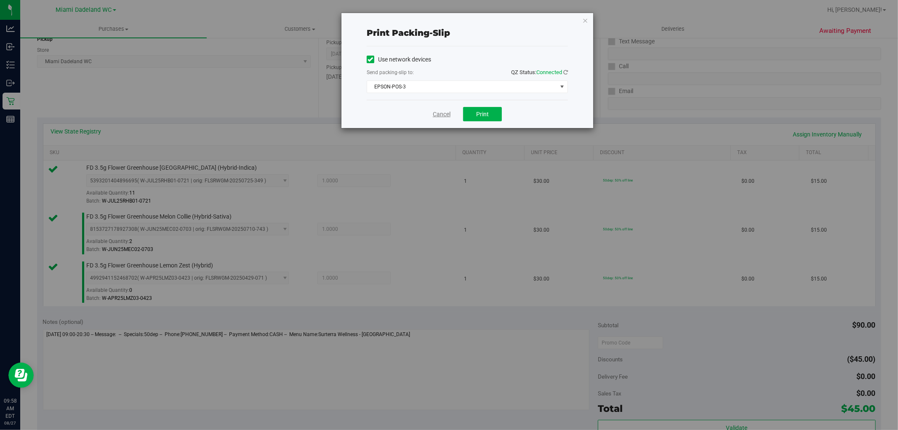
click at [435, 111] on link "Cancel" at bounding box center [442, 114] width 18 height 9
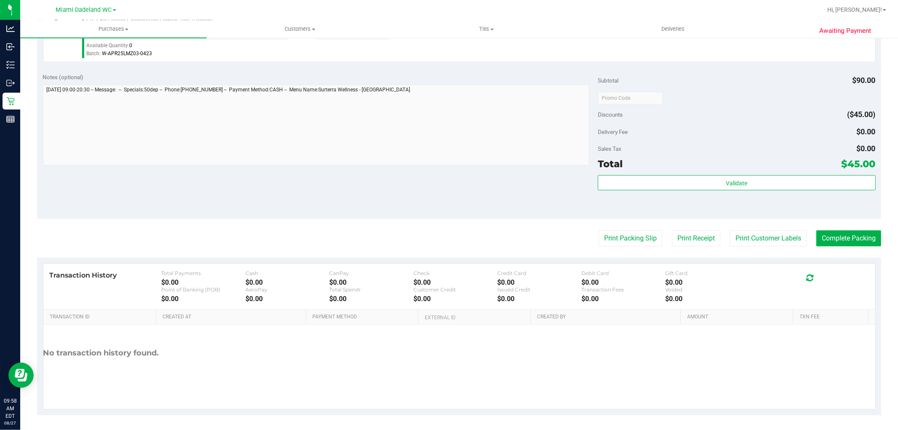
scroll to position [356, 0]
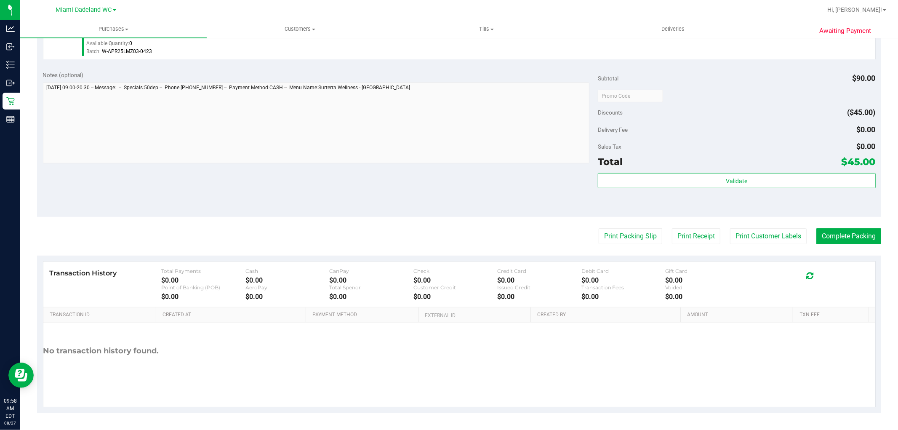
click at [717, 170] on div "Subtotal $90.00 Discounts ($45.00) Delivery Fee $0.00 Sales Tax $0.00 Total $45…" at bounding box center [736, 141] width 277 height 140
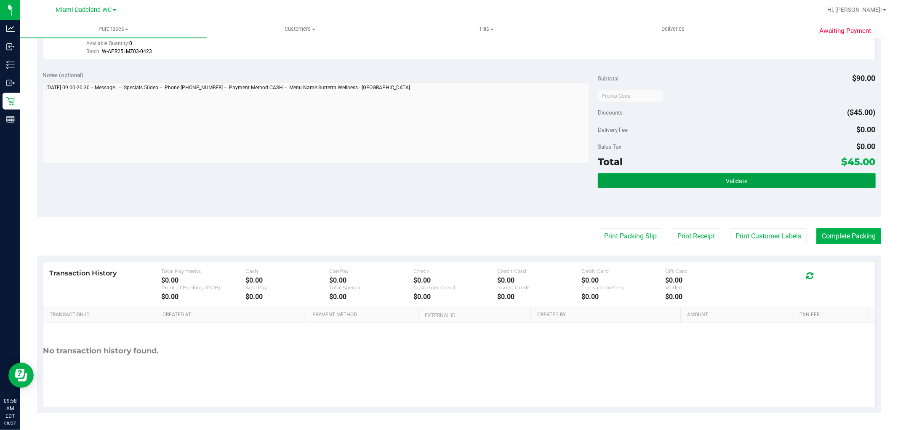
click at [712, 179] on button "Validate" at bounding box center [736, 180] width 277 height 15
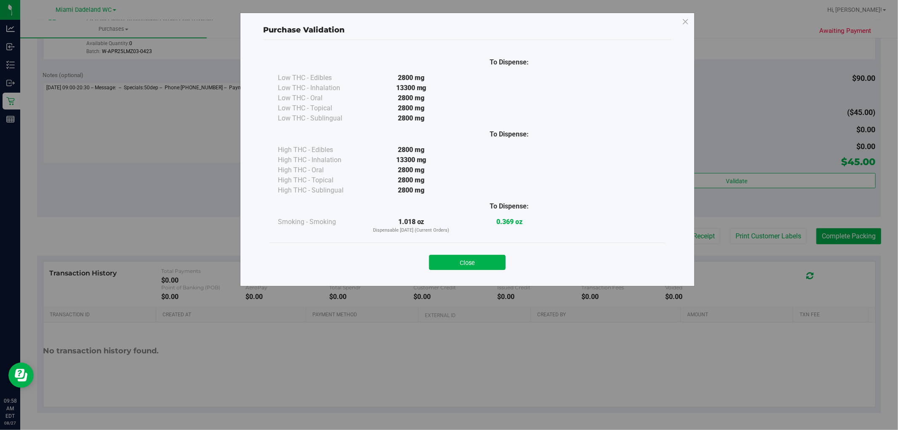
click at [478, 253] on div "Close" at bounding box center [467, 259] width 383 height 21
click at [484, 266] on button "Close" at bounding box center [467, 262] width 77 height 15
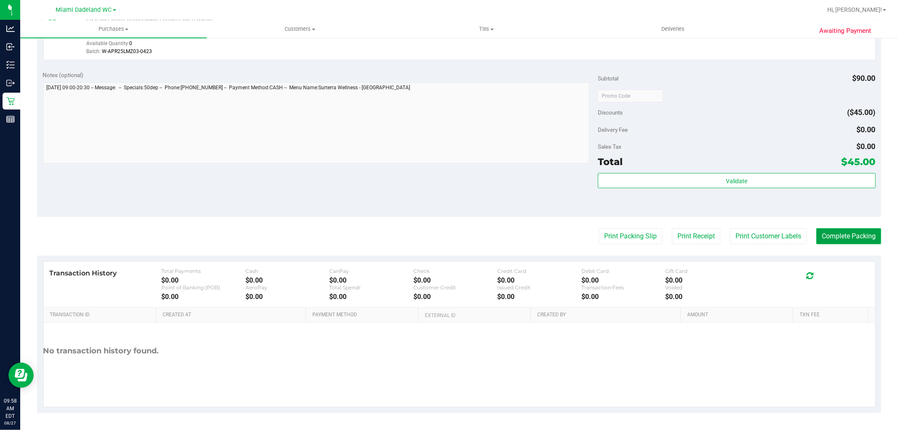
click at [834, 233] on button "Complete Packing" at bounding box center [848, 236] width 65 height 16
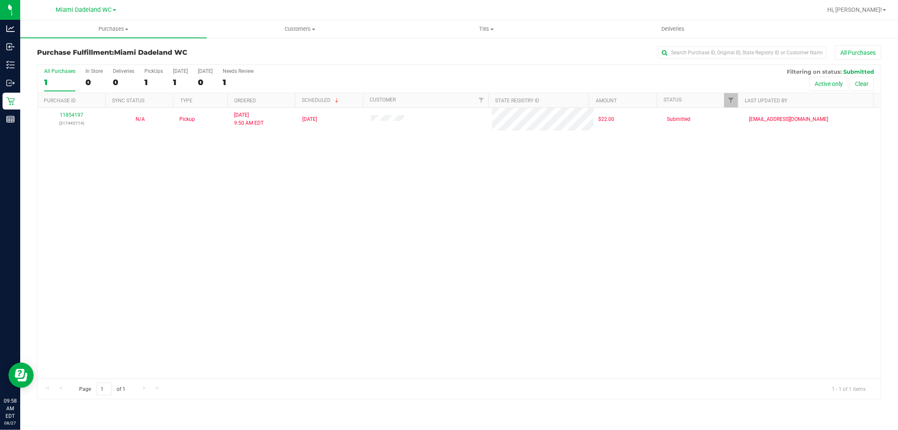
click at [558, 277] on div "11854197 (317445714) N/A Pickup [DATE] 9:50 AM EDT 8/27/2025 $22.00 Submitted […" at bounding box center [458, 243] width 843 height 271
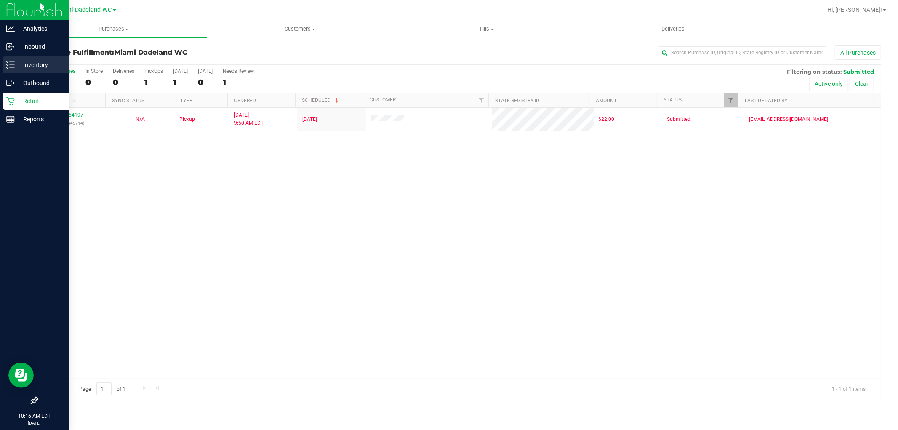
click at [36, 64] on p "Inventory" at bounding box center [40, 65] width 50 height 10
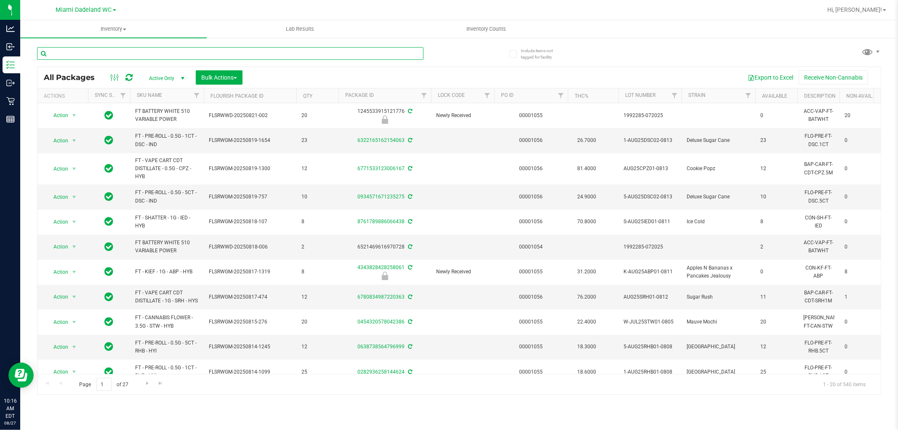
click at [268, 51] on input "text" at bounding box center [230, 53] width 386 height 13
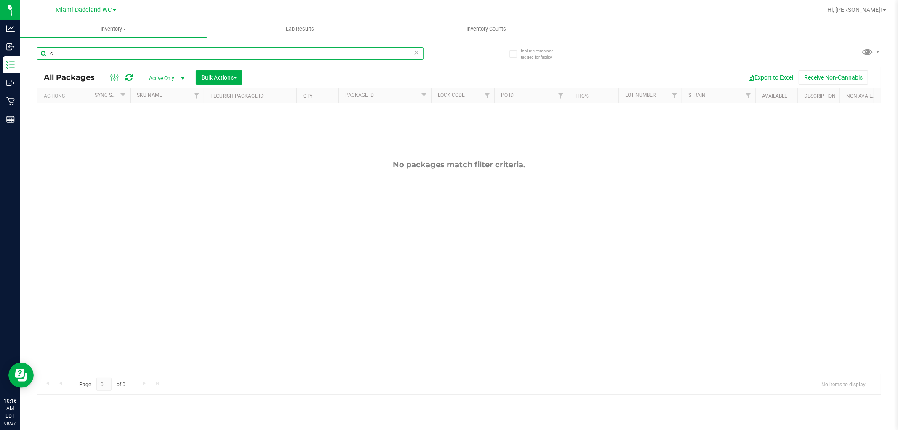
type input "c"
